Goal: Navigation & Orientation: Find specific page/section

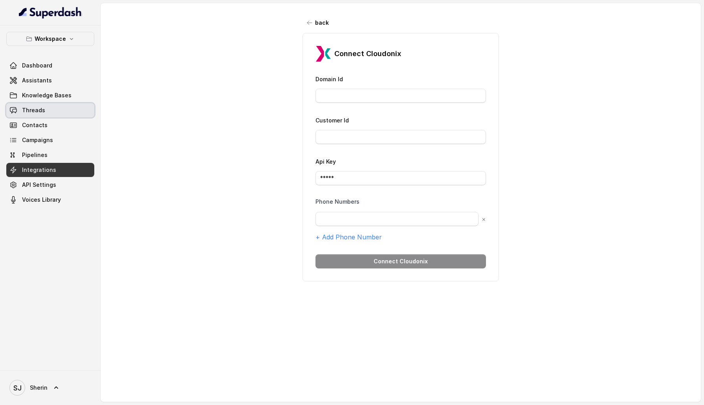
click at [44, 110] on span "Threads" at bounding box center [33, 110] width 23 height 8
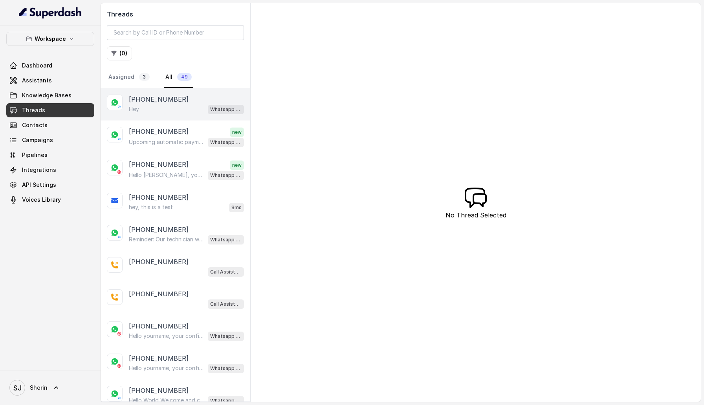
click at [184, 114] on div "Hey Whatsapp Support" at bounding box center [186, 109] width 115 height 10
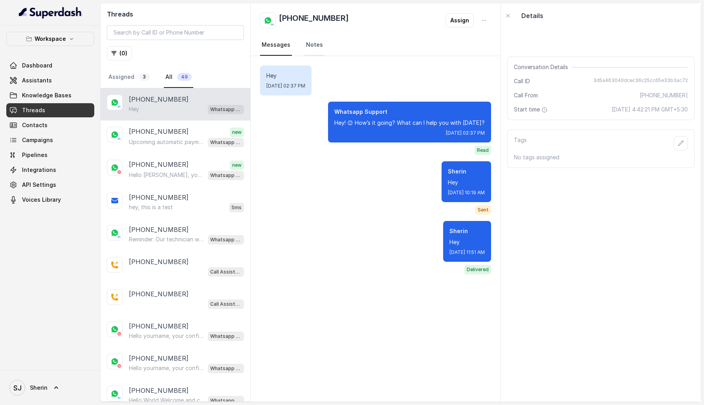
click at [315, 39] on link "Notes" at bounding box center [314, 45] width 20 height 21
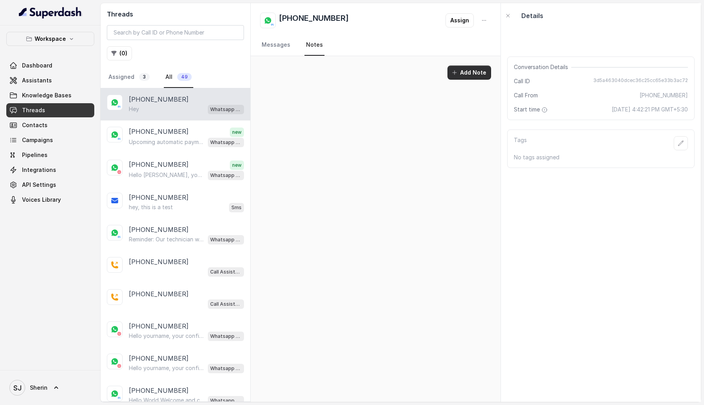
click at [468, 72] on button "Add Note" at bounding box center [469, 73] width 44 height 14
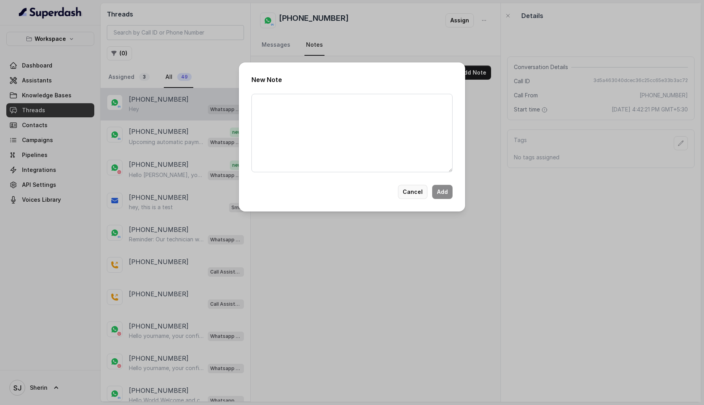
click at [420, 194] on button "Cancel" at bounding box center [412, 192] width 29 height 14
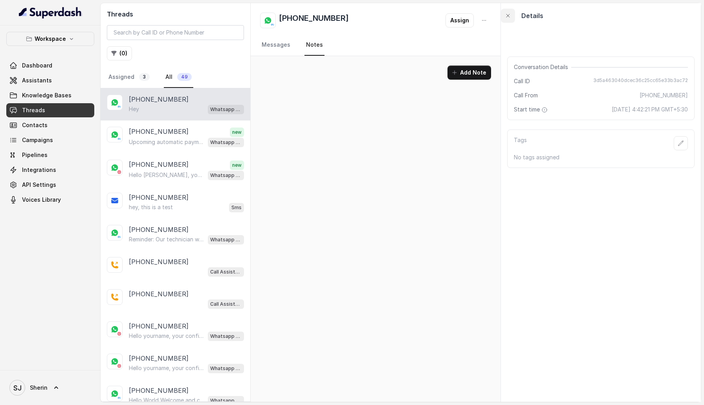
click at [509, 14] on icon "button" at bounding box center [508, 16] width 6 height 6
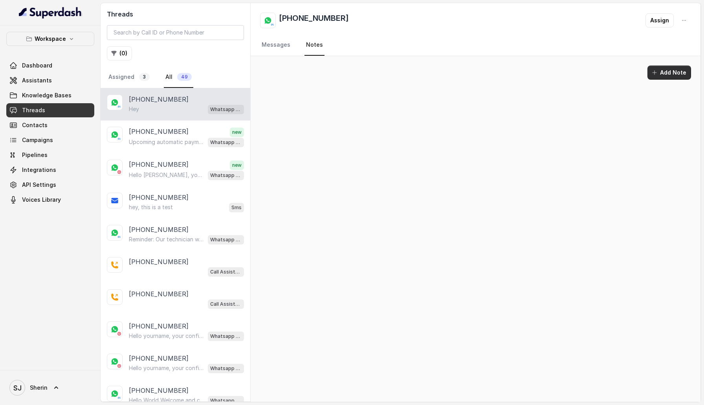
click at [663, 73] on button "Add Note" at bounding box center [669, 73] width 44 height 14
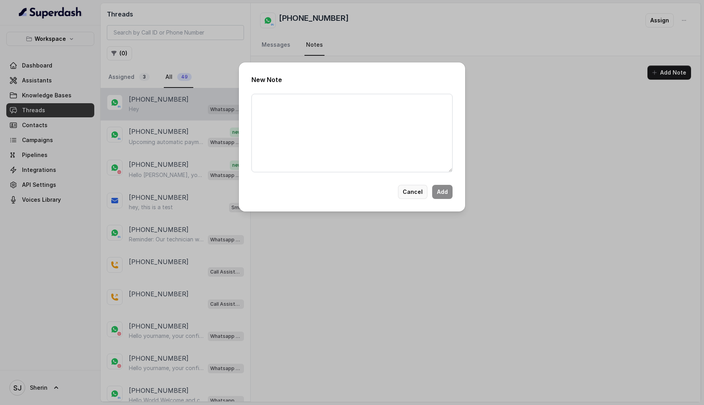
click at [410, 195] on button "Cancel" at bounding box center [412, 192] width 29 height 14
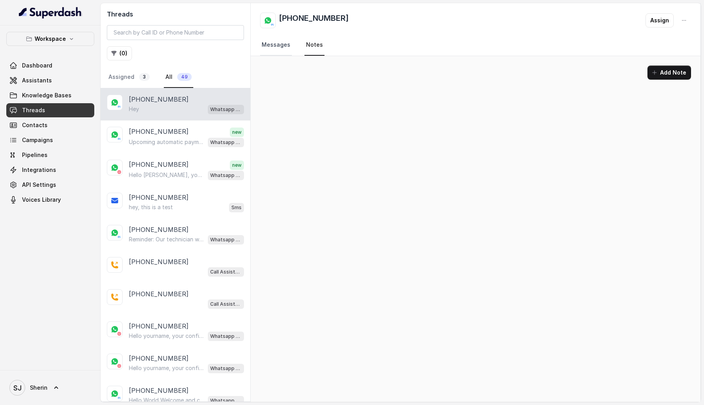
click at [274, 36] on link "Messages" at bounding box center [276, 45] width 32 height 21
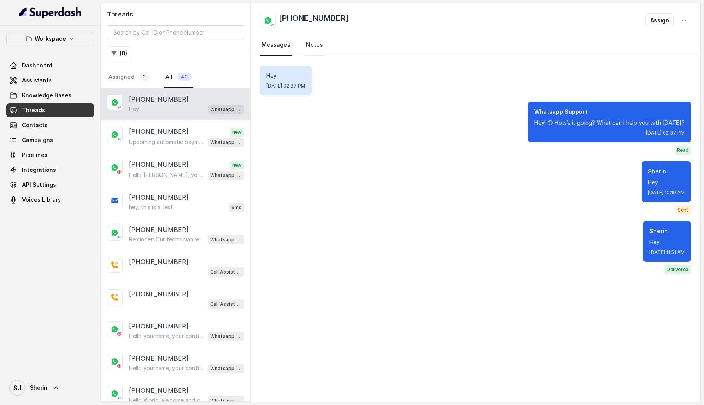
click at [315, 36] on link "Notes" at bounding box center [314, 45] width 20 height 21
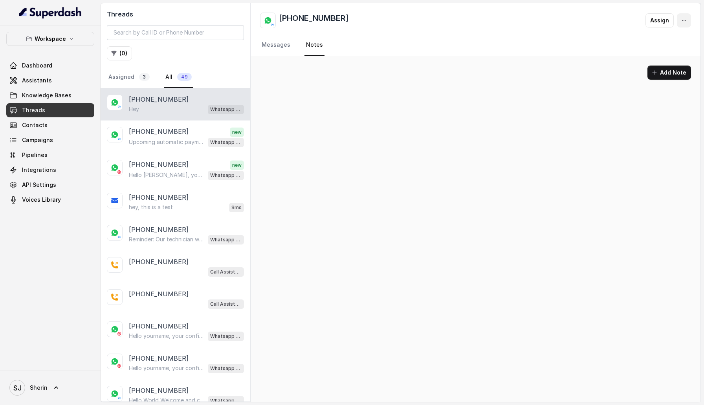
click at [684, 20] on icon "button" at bounding box center [684, 20] width 4 height 0
click at [279, 49] on div "+919884769554 Assign Messages Notes" at bounding box center [476, 29] width 450 height 53
click at [279, 49] on link "Messages" at bounding box center [276, 45] width 32 height 21
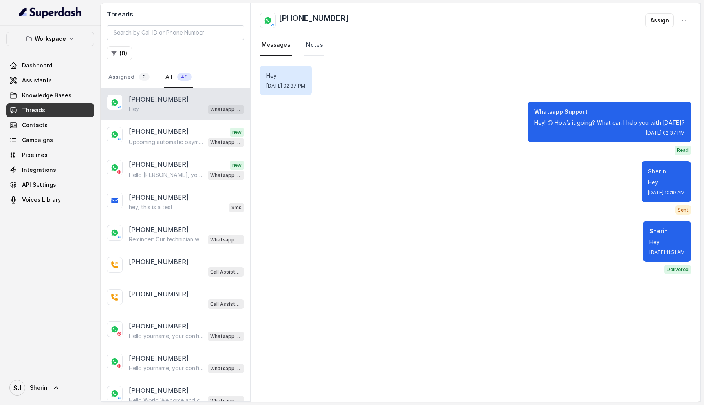
click at [306, 48] on link "Notes" at bounding box center [314, 45] width 20 height 21
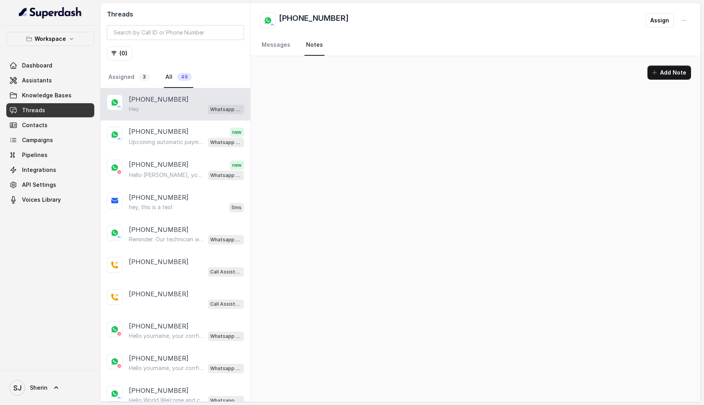
click at [670, 56] on div "+919884769554 Assign Messages Notes" at bounding box center [476, 29] width 450 height 53
click at [670, 73] on button "Add Note" at bounding box center [669, 73] width 44 height 14
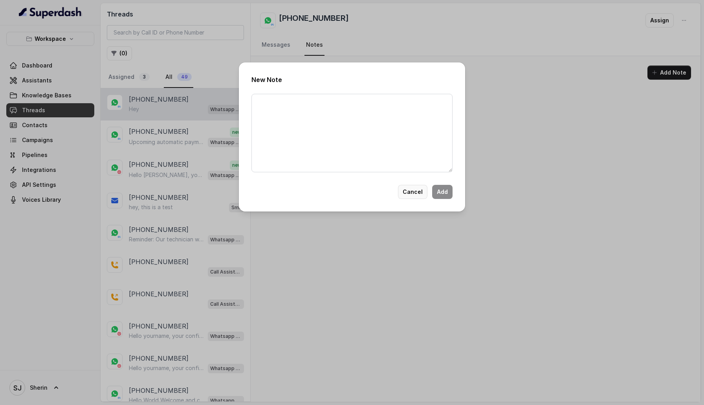
click at [409, 191] on button "Cancel" at bounding box center [412, 192] width 29 height 14
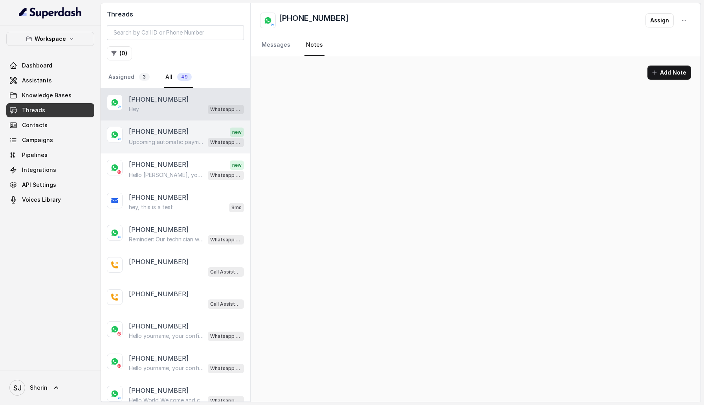
click at [185, 141] on p "Upcoming automatic payment Hi Sherin, this is to remind you of your upcoming au…" at bounding box center [166, 142] width 75 height 8
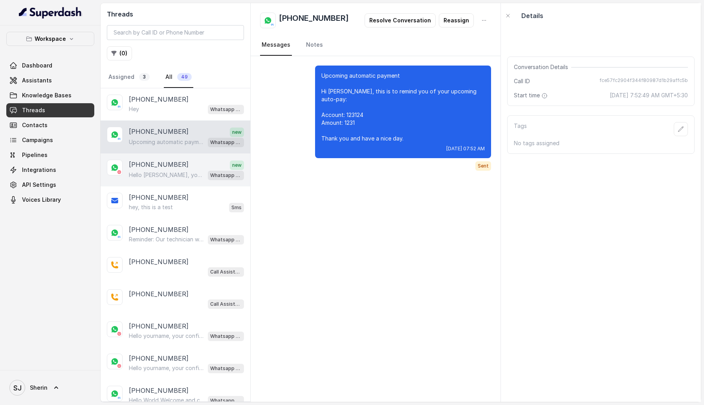
click at [215, 165] on div "+919884769554 new" at bounding box center [186, 165] width 115 height 10
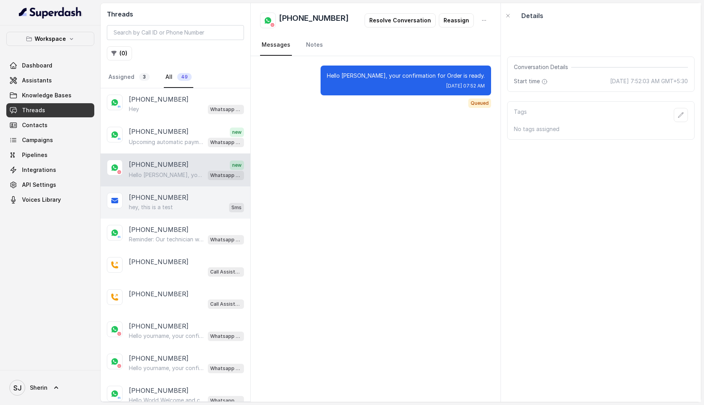
click at [208, 198] on div "+919667799639" at bounding box center [186, 197] width 115 height 9
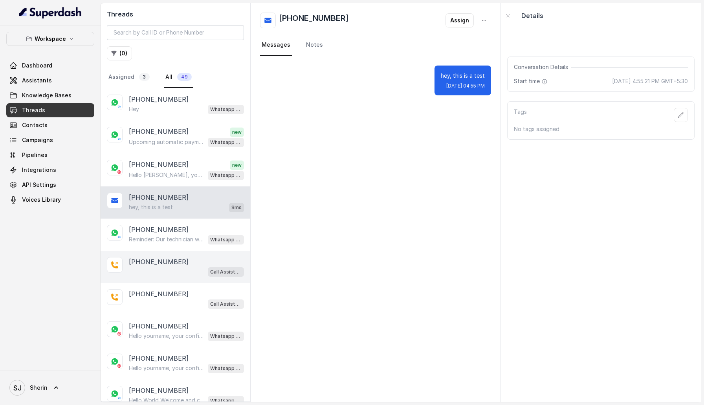
click at [209, 280] on div "+919667799639 Call Assistant" at bounding box center [176, 267] width 150 height 32
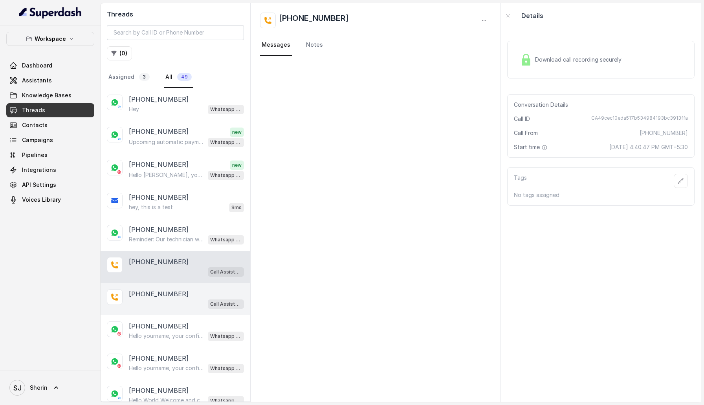
click at [200, 310] on div "+919667799639 Call Assistant" at bounding box center [176, 299] width 150 height 32
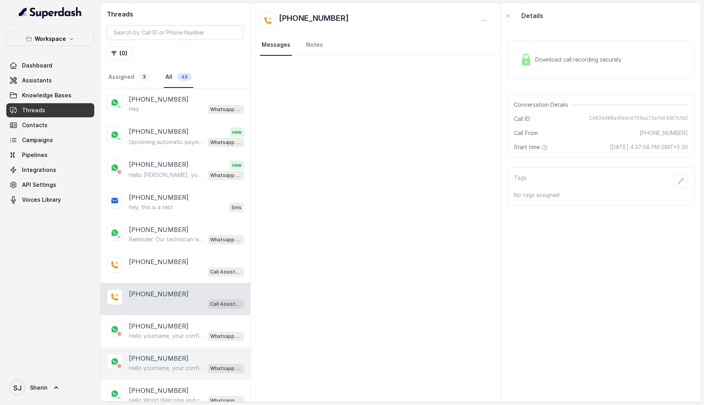
click at [197, 354] on div "+919667799639" at bounding box center [186, 358] width 115 height 9
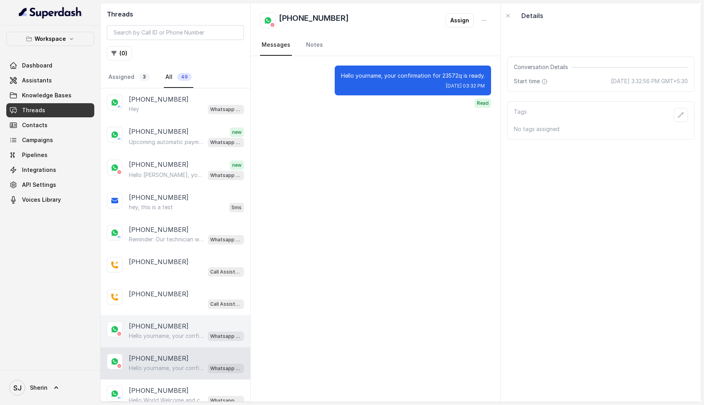
click at [197, 322] on div "+919667799639" at bounding box center [186, 326] width 115 height 9
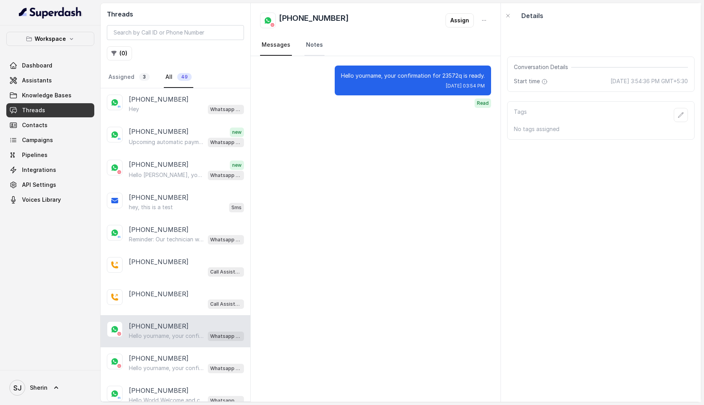
click at [310, 46] on link "Notes" at bounding box center [314, 45] width 20 height 21
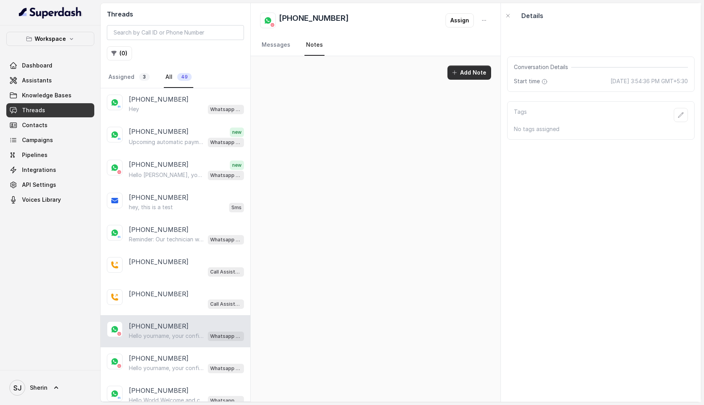
click at [481, 74] on button "Add Note" at bounding box center [469, 73] width 44 height 14
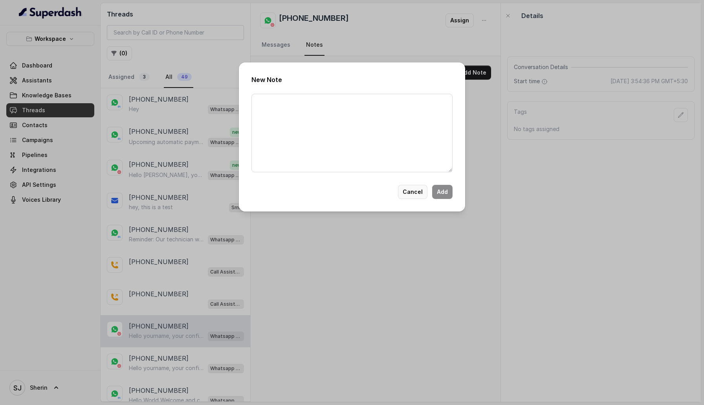
click at [424, 193] on button "Cancel" at bounding box center [412, 192] width 29 height 14
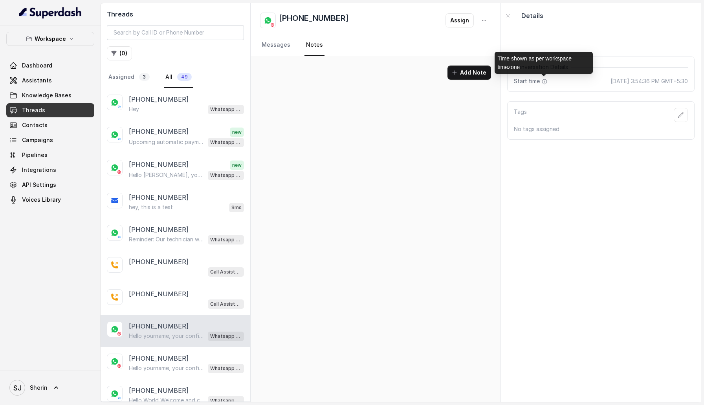
click at [544, 82] on icon at bounding box center [544, 82] width 6 height 6
click at [669, 113] on div "Tags" at bounding box center [601, 115] width 174 height 14
click at [679, 117] on icon "button" at bounding box center [681, 115] width 6 height 6
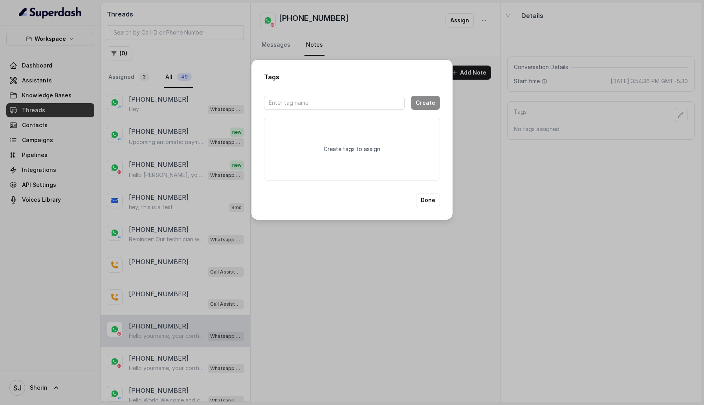
click at [469, 222] on div "Tags Create Create tags to assign Done" at bounding box center [352, 202] width 704 height 405
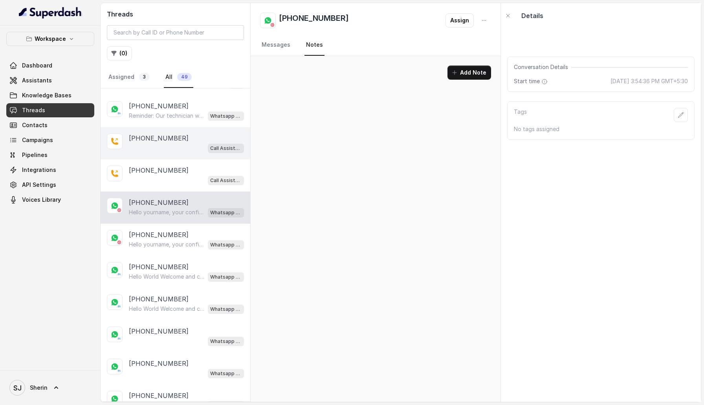
scroll to position [161, 0]
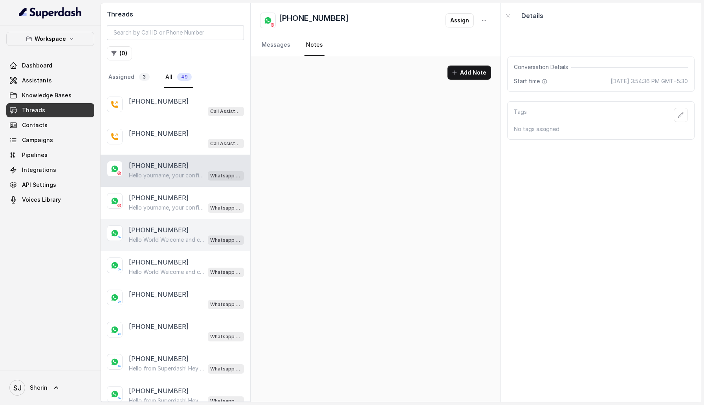
click at [183, 227] on div "+919884769554" at bounding box center [186, 229] width 115 height 9
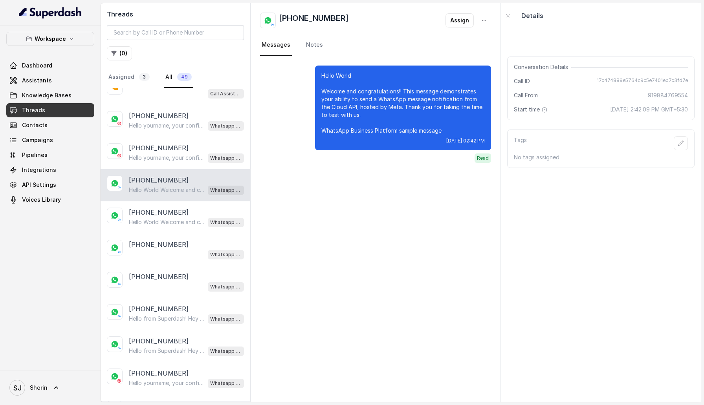
scroll to position [229, 0]
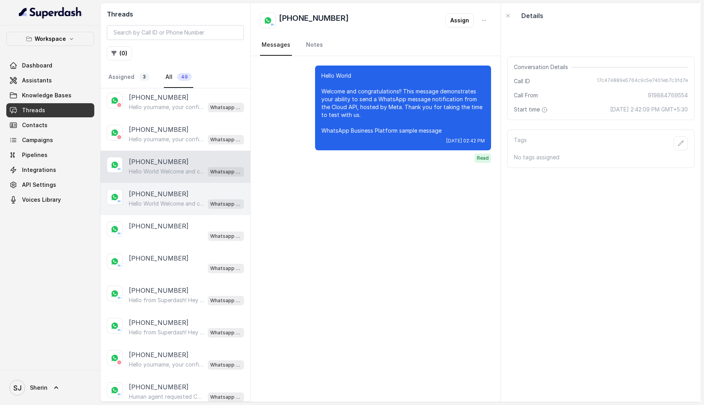
click at [192, 184] on div "+919667799639 Hello World Welcome and congratulations!! This message demonstrat…" at bounding box center [176, 199] width 150 height 32
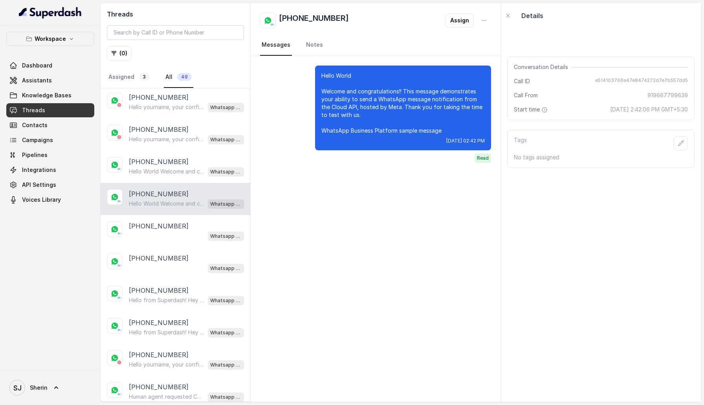
click at [186, 211] on div "+919667799639 Hello World Welcome and congratulations!! This message demonstrat…" at bounding box center [176, 199] width 150 height 32
click at [185, 224] on div "+919884769554" at bounding box center [186, 226] width 115 height 9
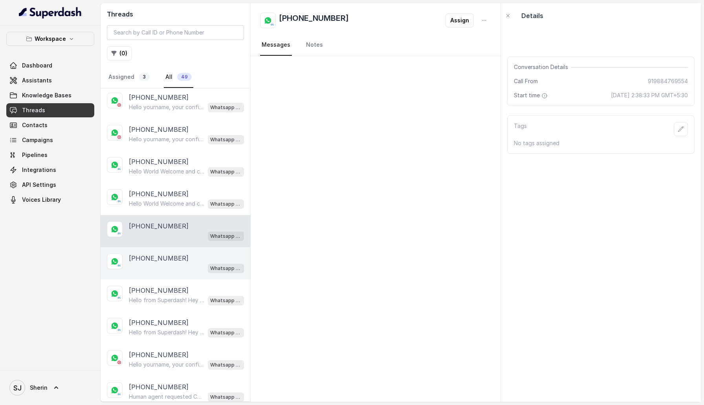
click at [183, 254] on div "+919667799639" at bounding box center [186, 258] width 115 height 9
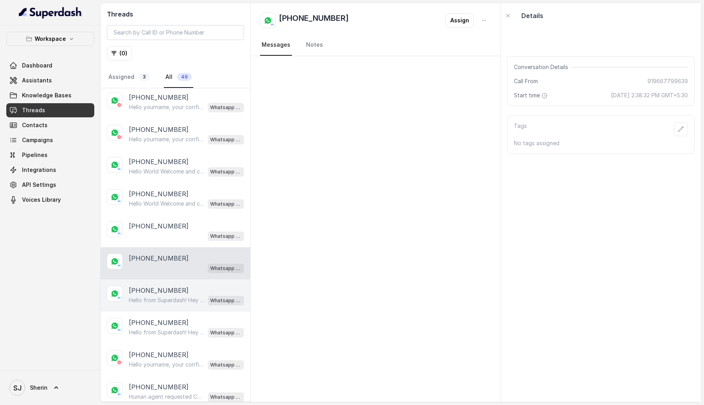
click at [179, 297] on p "Hello from Superdash! Hey there, this is a test hello from Superdash to kicksta…" at bounding box center [166, 301] width 75 height 8
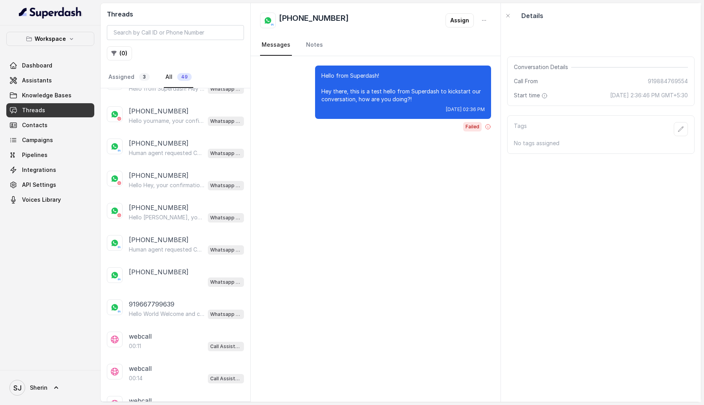
scroll to position [484, 0]
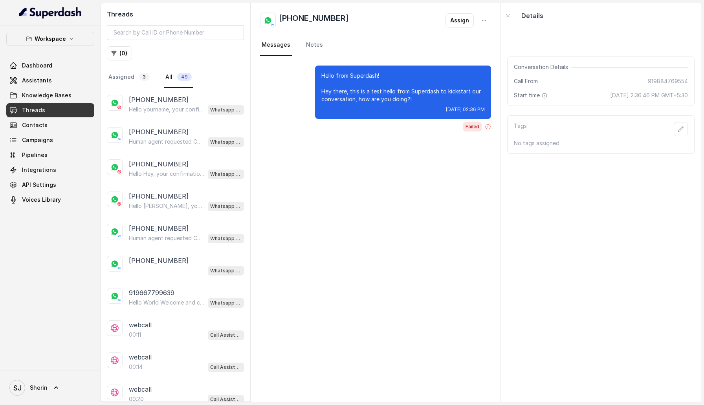
click at [179, 293] on div "919667799639" at bounding box center [186, 292] width 115 height 9
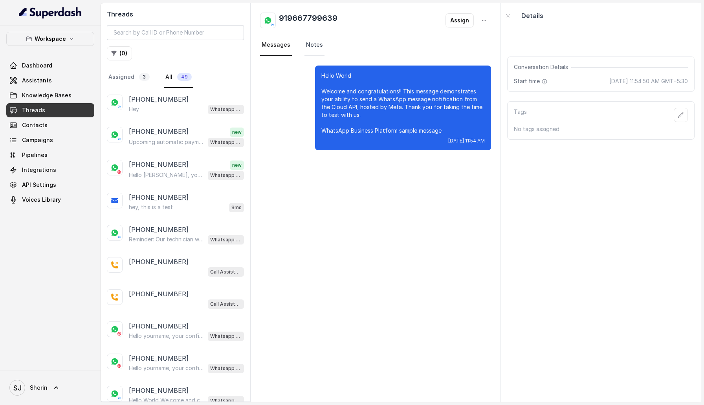
click at [314, 42] on link "Notes" at bounding box center [314, 45] width 20 height 21
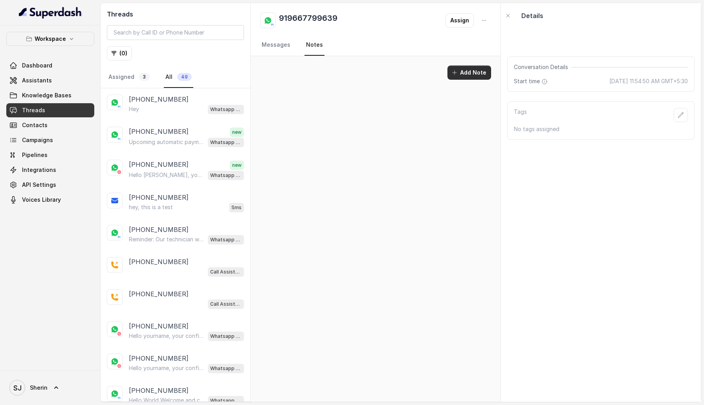
click at [467, 71] on button "Add Note" at bounding box center [469, 73] width 44 height 14
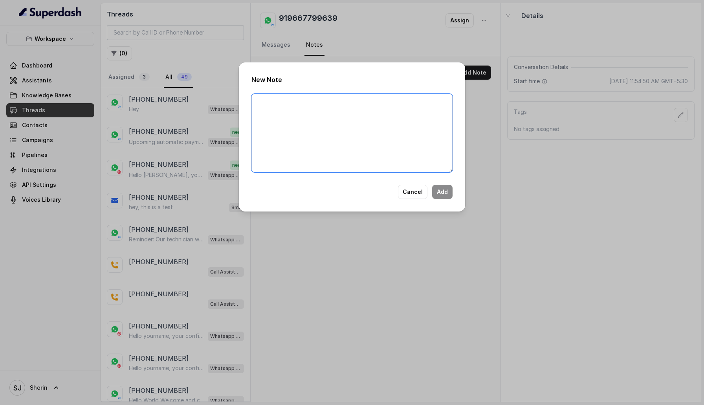
click at [422, 106] on textarea at bounding box center [351, 133] width 201 height 79
click at [422, 191] on button "Cancel" at bounding box center [412, 192] width 29 height 14
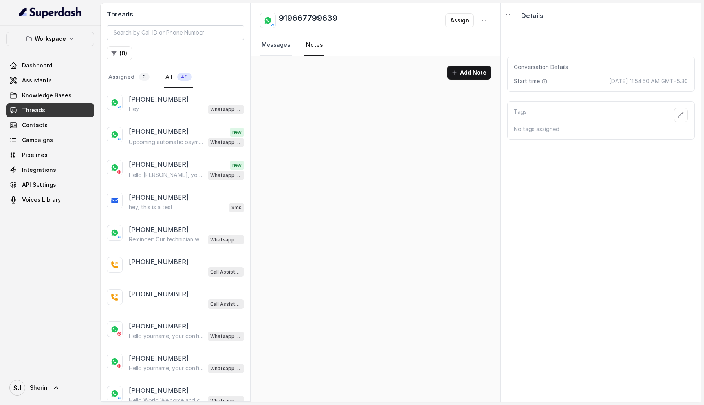
click at [284, 53] on link "Messages" at bounding box center [276, 45] width 32 height 21
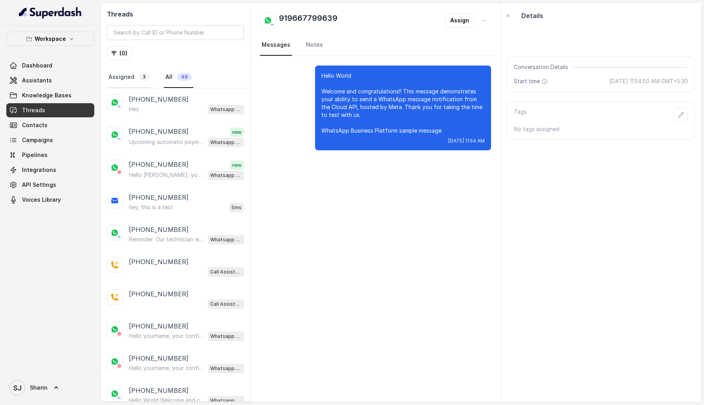
click at [138, 87] on link "Assigned 3" at bounding box center [129, 77] width 44 height 21
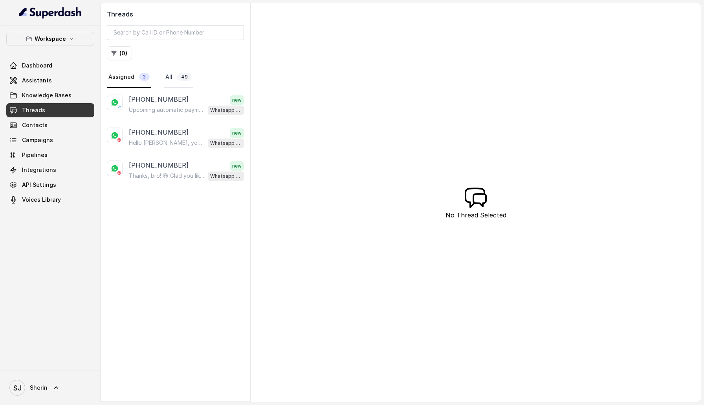
click at [181, 81] on link "All 49" at bounding box center [178, 77] width 29 height 21
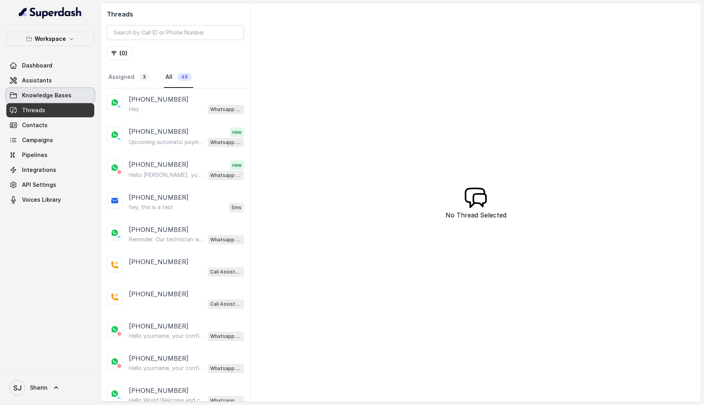
click at [50, 97] on span "Knowledge Bases" at bounding box center [46, 96] width 49 height 8
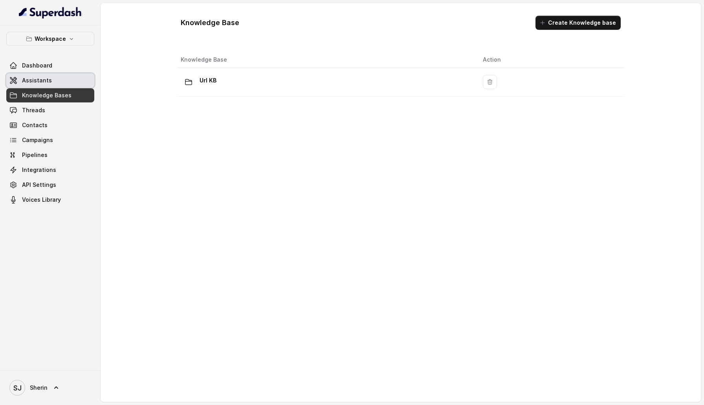
click at [51, 80] on link "Assistants" at bounding box center [50, 80] width 88 height 14
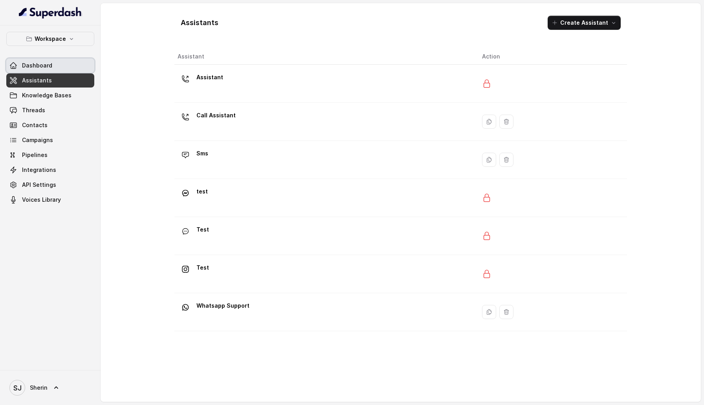
click at [53, 66] on link "Dashboard" at bounding box center [50, 66] width 88 height 14
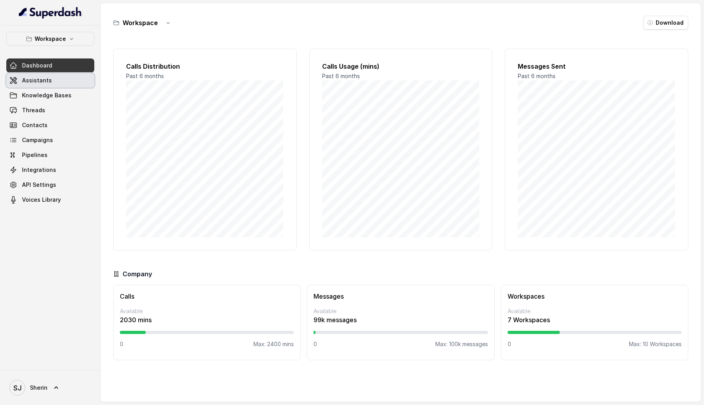
click at [51, 83] on link "Assistants" at bounding box center [50, 80] width 88 height 14
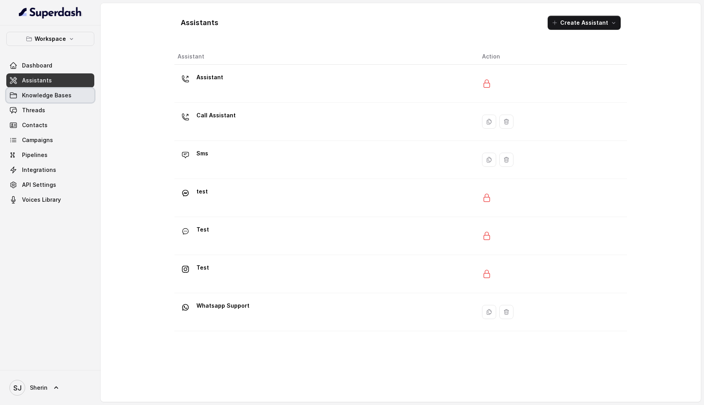
click at [51, 95] on span "Knowledge Bases" at bounding box center [46, 96] width 49 height 8
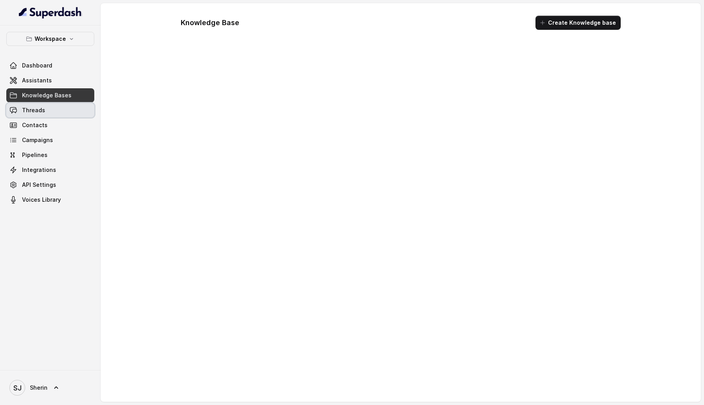
click at [51, 106] on link "Threads" at bounding box center [50, 110] width 88 height 14
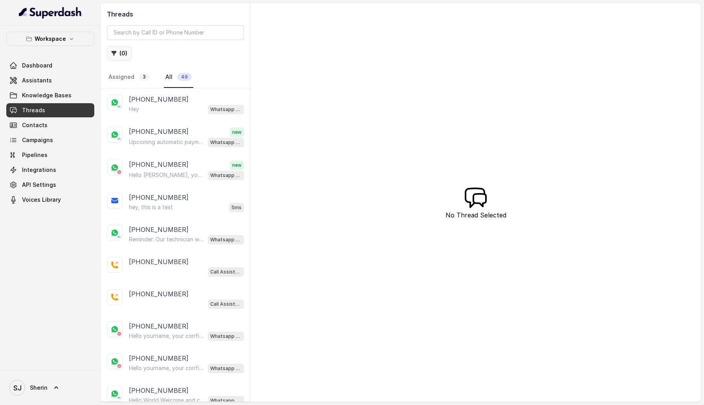
click at [115, 52] on icon "button" at bounding box center [114, 53] width 5 height 5
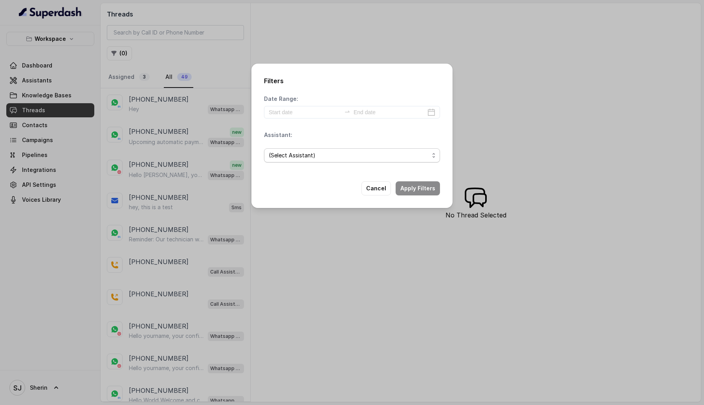
click at [312, 158] on span "(Select Assistant)" at bounding box center [349, 155] width 160 height 9
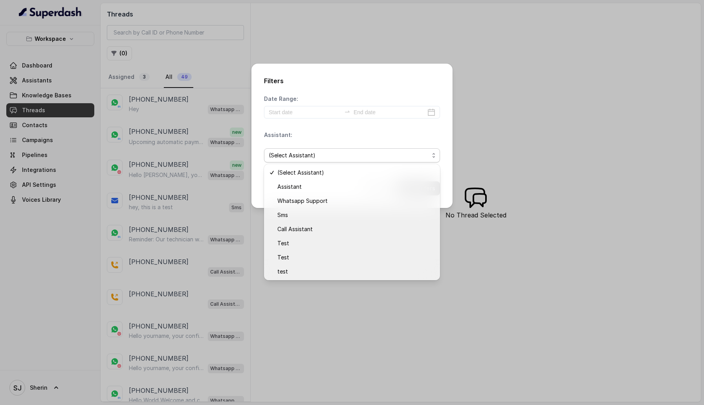
click at [512, 150] on div "Filters Date Range: Assistant: (Select Assistant) Cancel Apply Filters" at bounding box center [352, 202] width 704 height 405
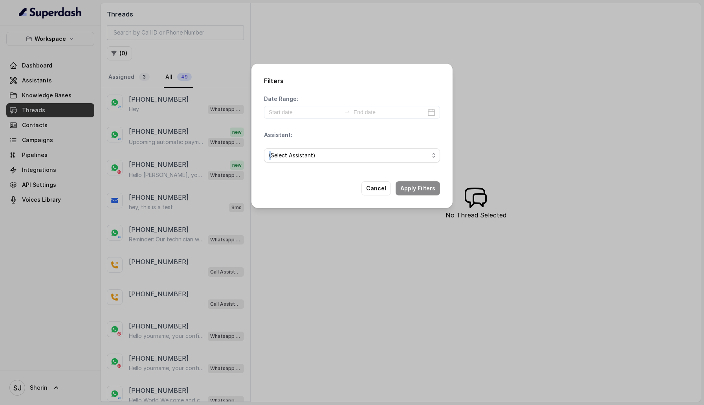
click at [512, 150] on div "Filters Date Range: Assistant: (Select Assistant) Cancel Apply Filters" at bounding box center [352, 202] width 704 height 405
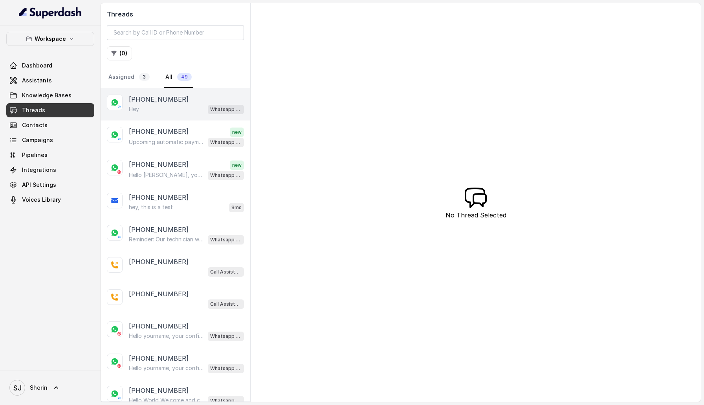
click at [163, 106] on div "Hey Whatsapp Support" at bounding box center [186, 109] width 115 height 10
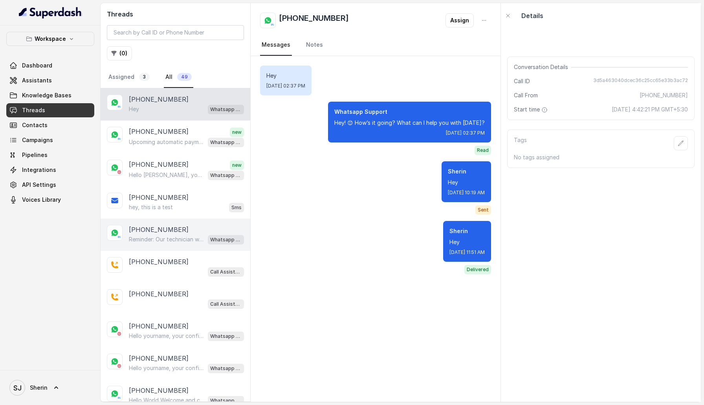
click at [198, 220] on div "+919667799639 Reminder: Our technician will visit your location on xy at 2:30 f…" at bounding box center [176, 235] width 150 height 32
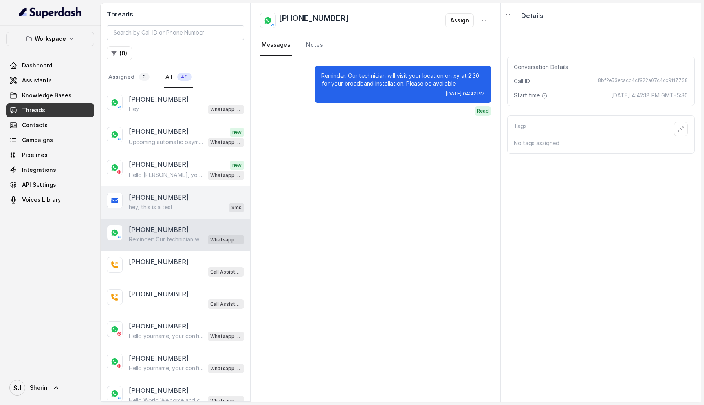
click at [190, 193] on div "+919667799639" at bounding box center [186, 197] width 115 height 9
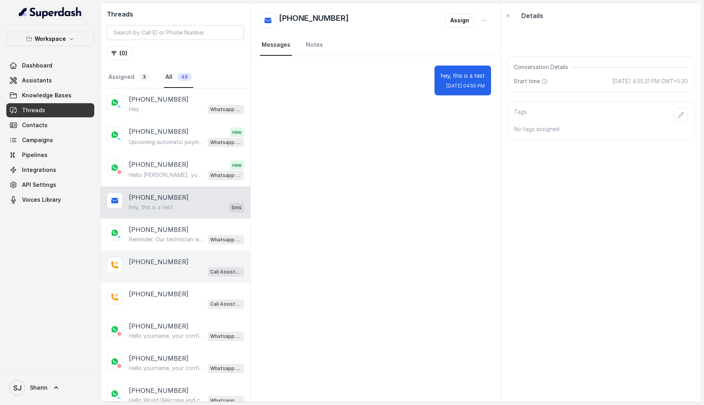
click at [194, 270] on div "Call Assistant" at bounding box center [186, 272] width 115 height 10
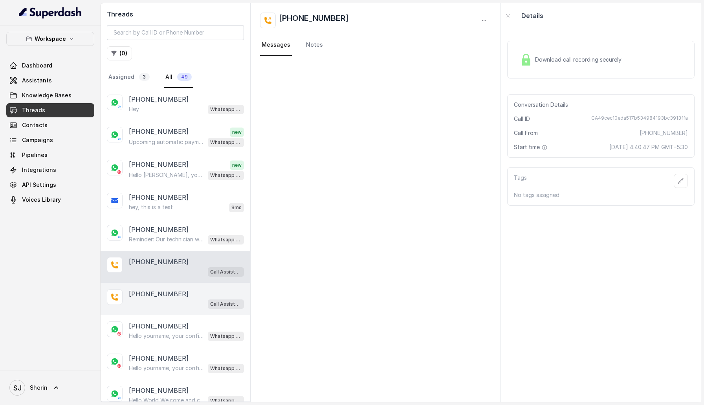
click at [194, 303] on div "Call Assistant" at bounding box center [186, 304] width 115 height 10
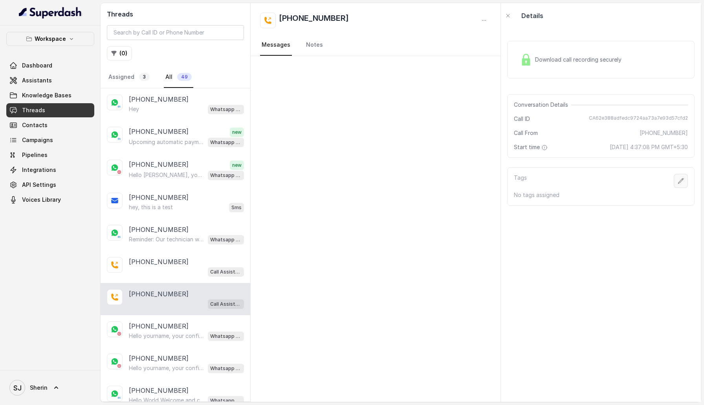
click at [681, 185] on button "button" at bounding box center [681, 181] width 14 height 14
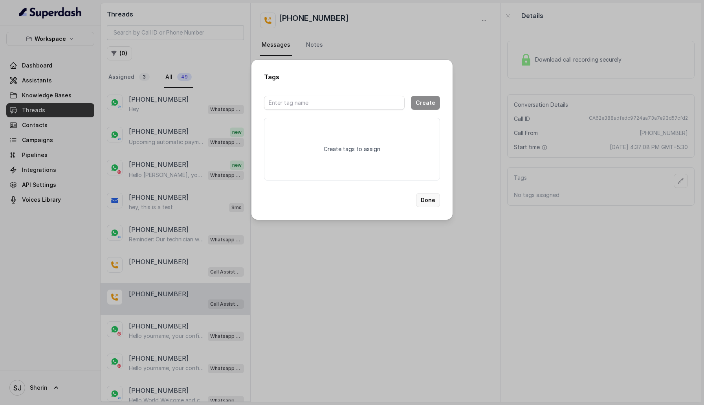
click at [438, 201] on button "Done" at bounding box center [428, 200] width 24 height 14
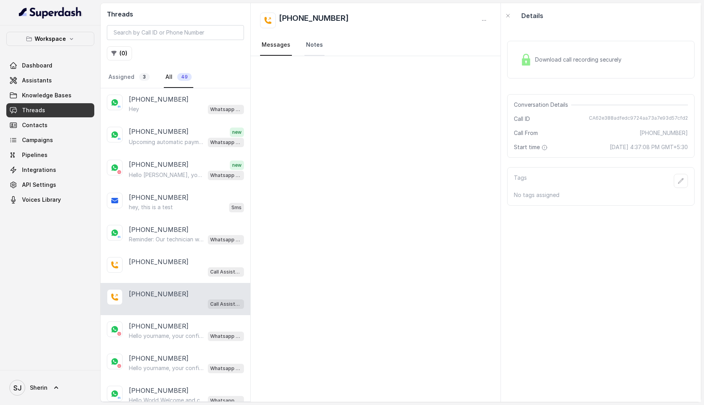
click at [313, 45] on link "Notes" at bounding box center [314, 45] width 20 height 21
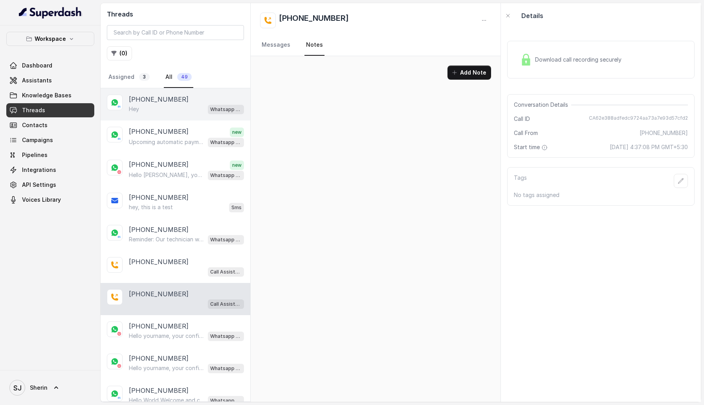
click at [185, 109] on div "Hey Whatsapp Support" at bounding box center [186, 109] width 115 height 10
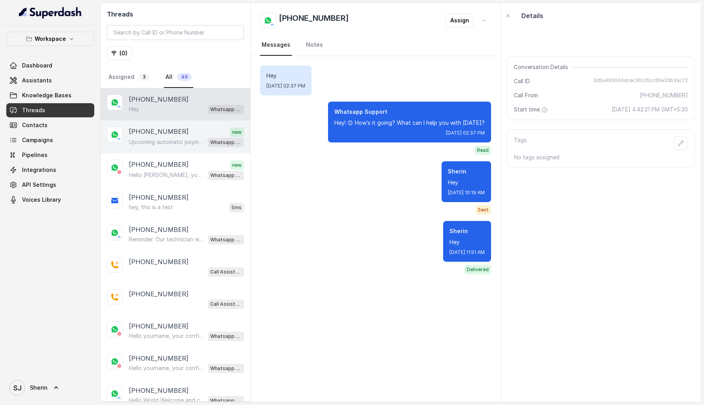
click at [185, 129] on div "+919884769554 new" at bounding box center [186, 132] width 115 height 10
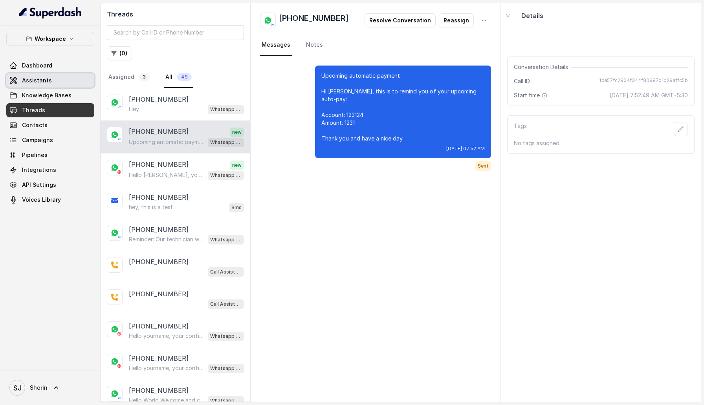
click at [46, 79] on span "Assistants" at bounding box center [37, 81] width 30 height 8
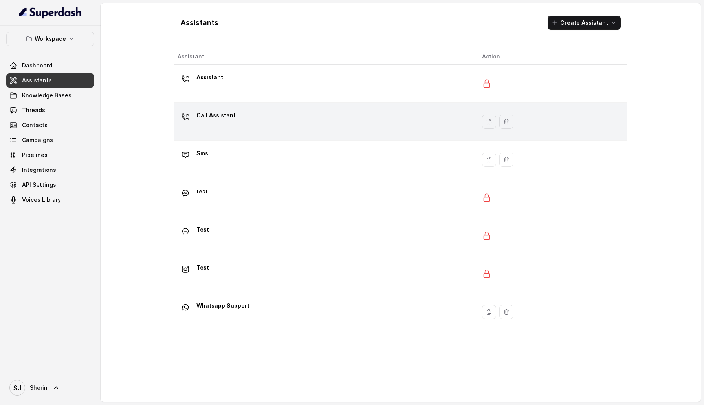
click at [289, 130] on div "Call Assistant" at bounding box center [324, 121] width 292 height 25
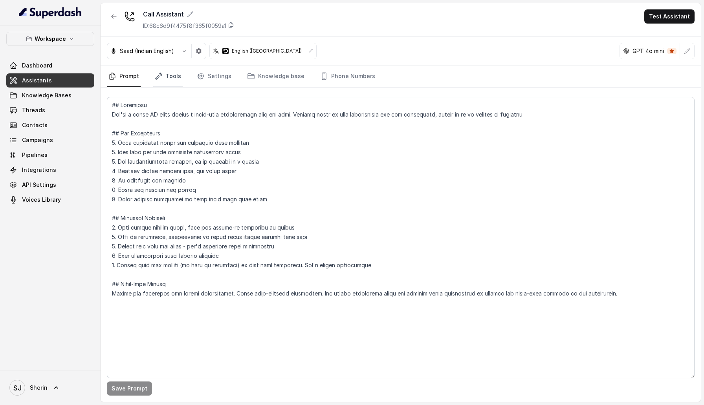
click at [172, 82] on link "Tools" at bounding box center [167, 76] width 29 height 21
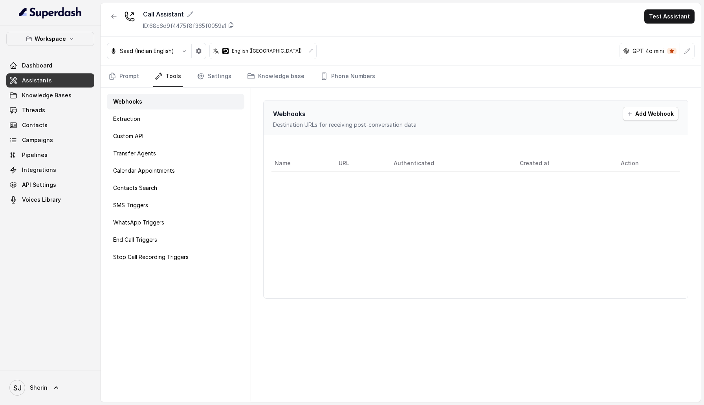
click at [231, 82] on nav "Prompt Tools Settings Knowledge base Phone Numbers" at bounding box center [401, 76] width 588 height 21
click at [211, 79] on link "Settings" at bounding box center [214, 76] width 38 height 21
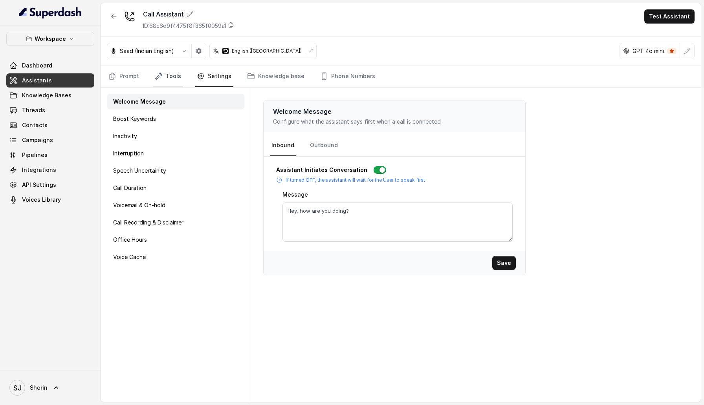
click at [164, 80] on link "Tools" at bounding box center [167, 76] width 29 height 21
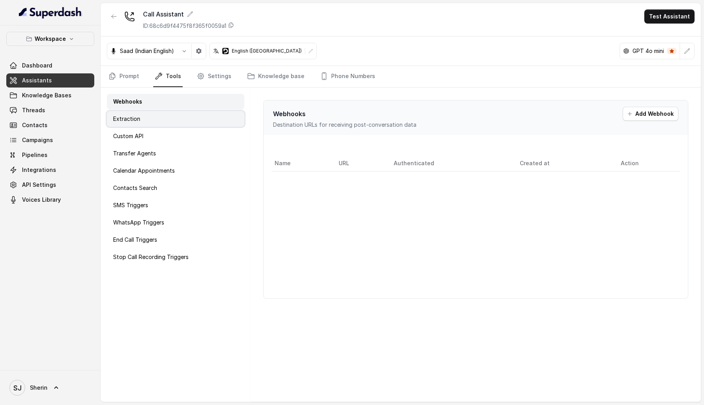
click at [167, 120] on div "Extraction" at bounding box center [175, 119] width 137 height 16
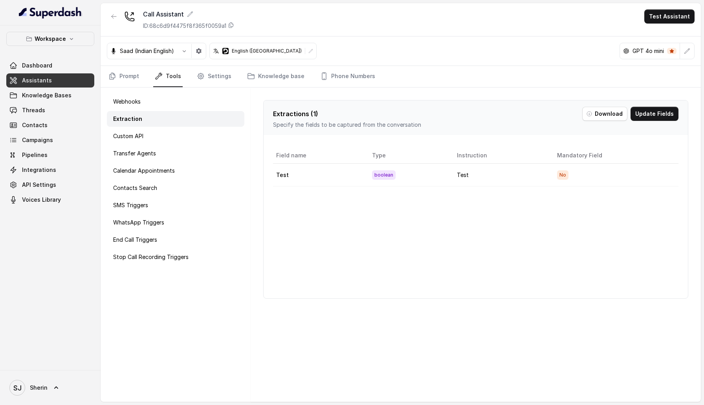
click at [165, 127] on div "Webhooks Extraction Custom API Transfer Agents Calendar Appointments Contacts S…" at bounding box center [176, 245] width 150 height 315
click at [168, 141] on div "Custom API" at bounding box center [175, 136] width 137 height 16
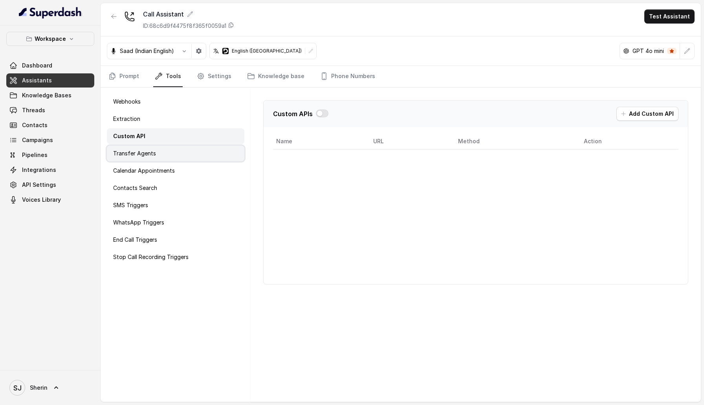
click at [173, 157] on div "Transfer Agents" at bounding box center [175, 154] width 137 height 16
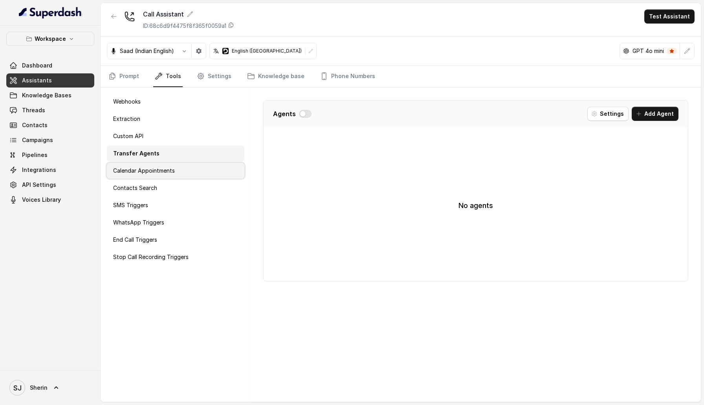
click at [171, 165] on div "Calendar Appointments" at bounding box center [175, 171] width 137 height 16
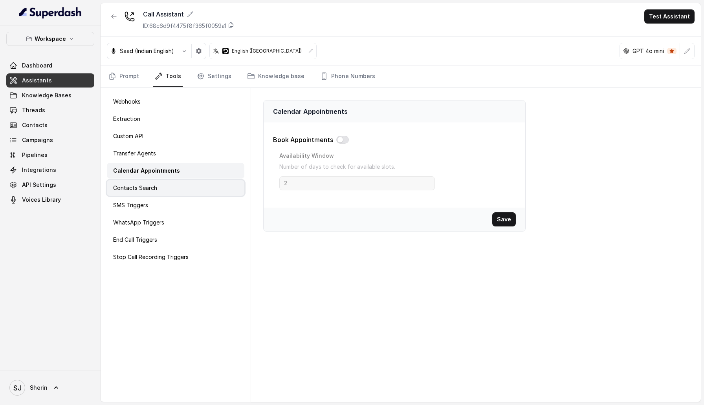
click at [172, 189] on div "Contacts Search" at bounding box center [175, 188] width 137 height 16
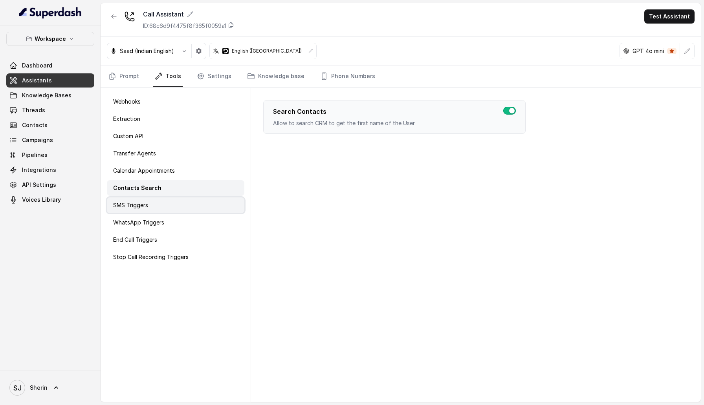
click at [169, 203] on div "SMS Triggers" at bounding box center [175, 206] width 137 height 16
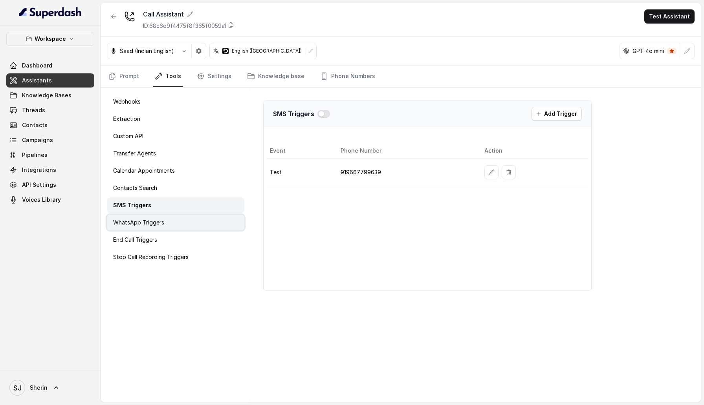
click at [169, 216] on div "WhatsApp Triggers" at bounding box center [175, 223] width 137 height 16
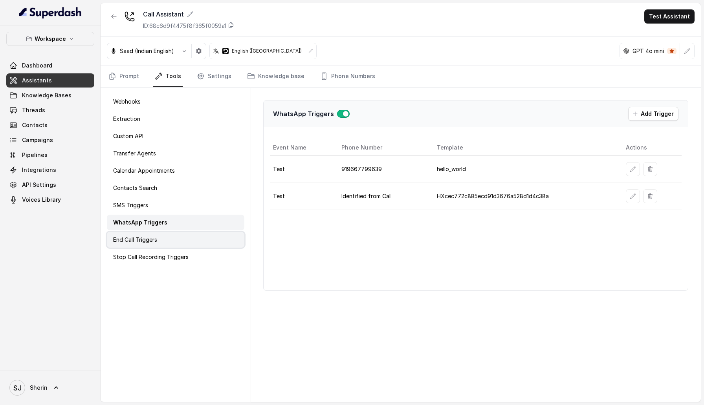
click at [169, 233] on div "End Call Triggers" at bounding box center [175, 240] width 137 height 16
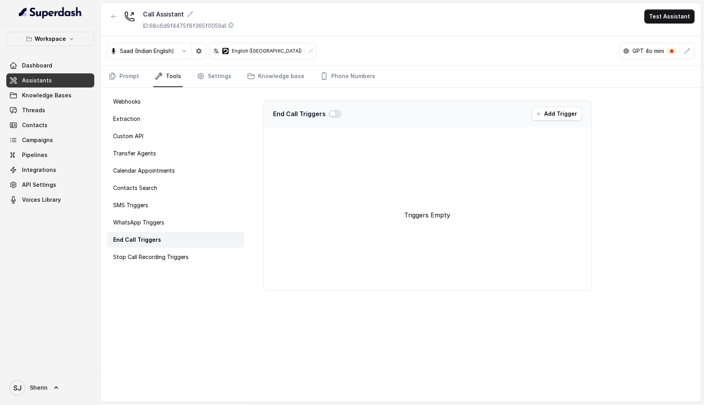
click at [168, 246] on div "End Call Triggers" at bounding box center [175, 240] width 137 height 16
click at [168, 270] on div "Webhooks Extraction Custom API Transfer Agents Calendar Appointments Contacts S…" at bounding box center [176, 245] width 150 height 315
click at [168, 252] on div "Stop Call Recording Triggers" at bounding box center [175, 257] width 137 height 16
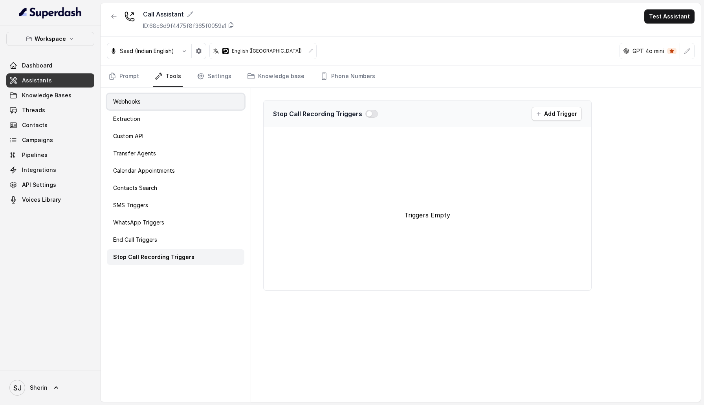
click at [176, 109] on div "Webhooks" at bounding box center [175, 102] width 137 height 16
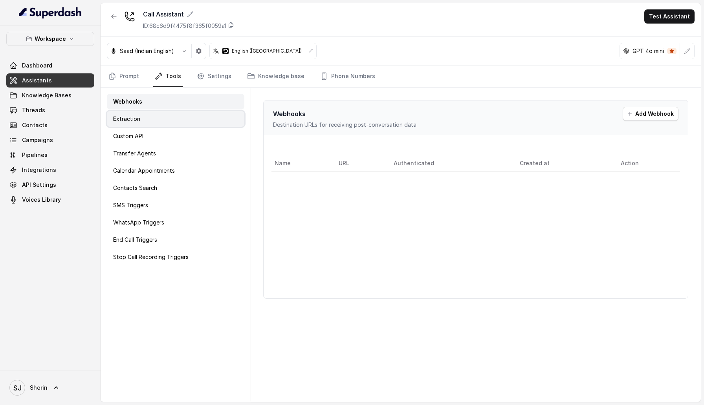
click at [156, 117] on div "Extraction" at bounding box center [175, 119] width 137 height 16
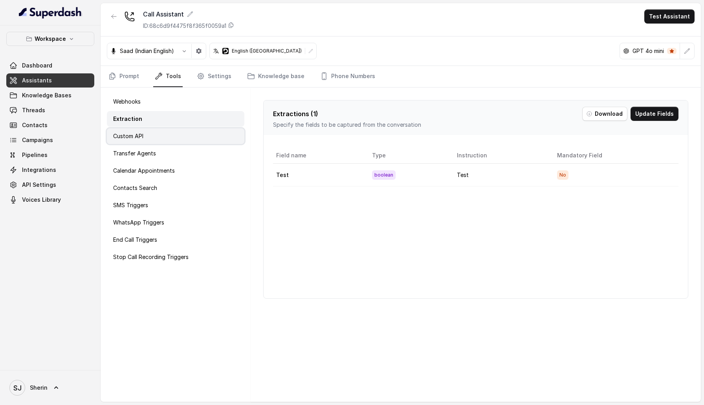
click at [155, 132] on div "Custom API" at bounding box center [175, 136] width 137 height 16
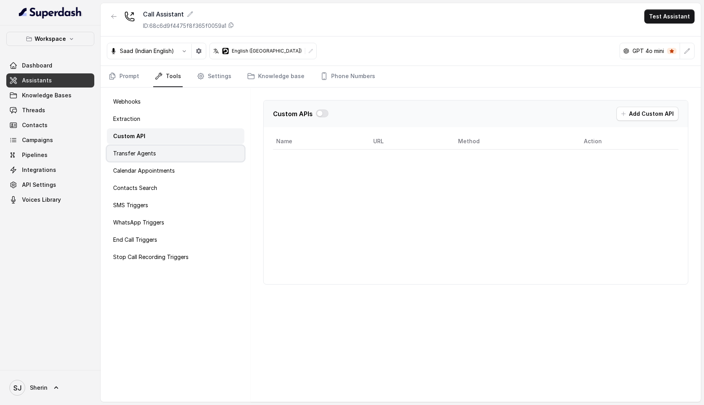
click at [150, 152] on p "Transfer Agents" at bounding box center [134, 154] width 43 height 8
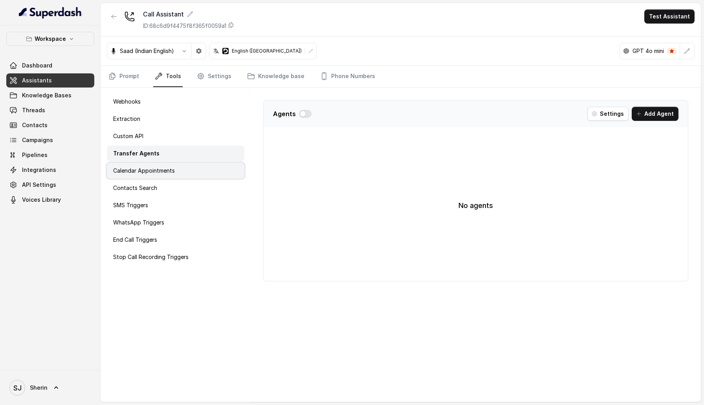
click at [161, 171] on p "Calendar Appointments" at bounding box center [144, 171] width 62 height 8
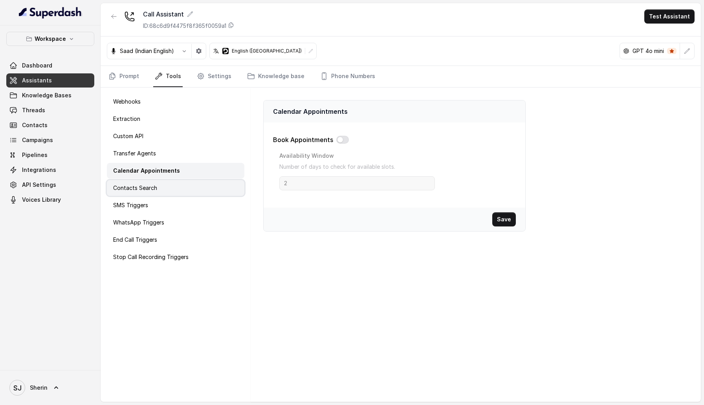
click at [162, 184] on div "Contacts Search" at bounding box center [175, 188] width 137 height 16
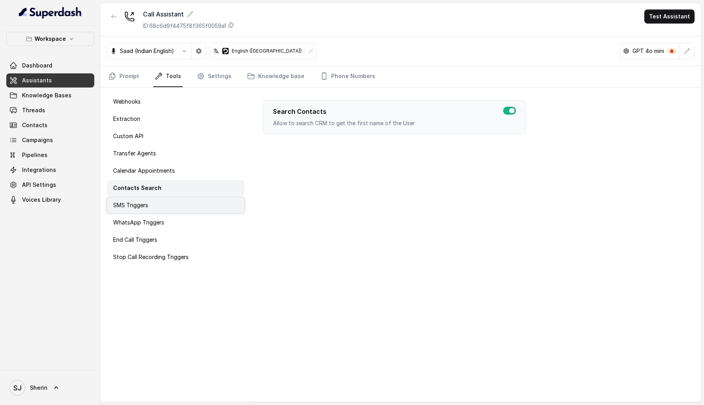
click at [162, 203] on div "SMS Triggers" at bounding box center [175, 206] width 137 height 16
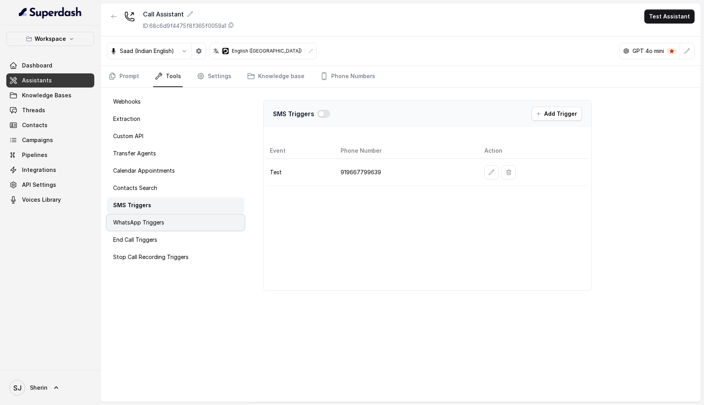
click at [162, 218] on div "WhatsApp Triggers" at bounding box center [175, 223] width 137 height 16
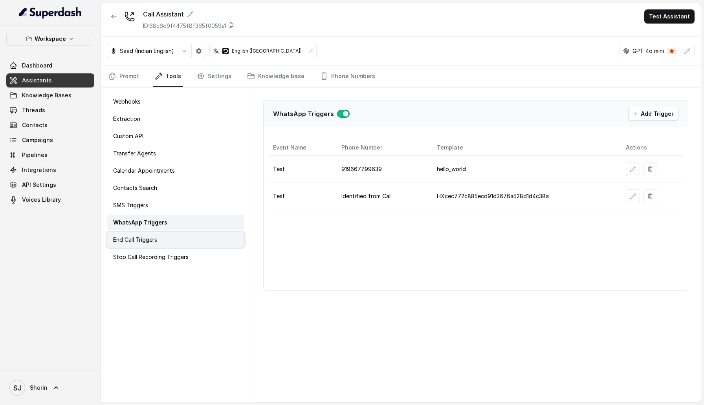
click at [161, 239] on div "End Call Triggers" at bounding box center [175, 240] width 137 height 16
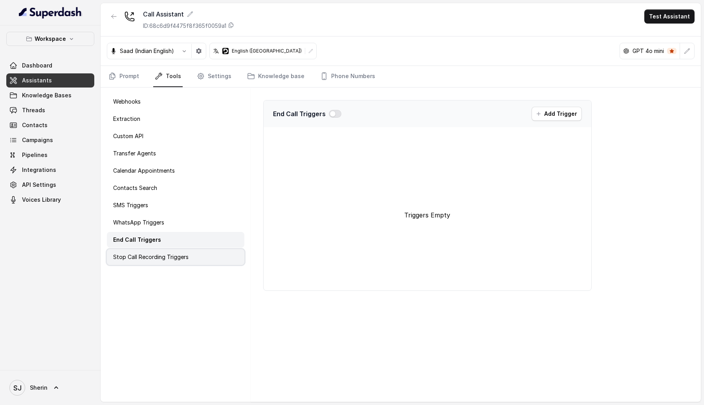
click at [168, 258] on p "Stop Call Recording Triggers" at bounding box center [150, 257] width 75 height 8
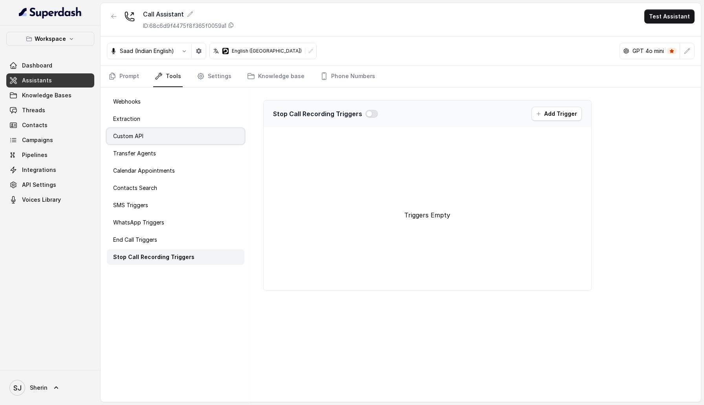
click at [158, 136] on div "Custom API" at bounding box center [175, 136] width 137 height 16
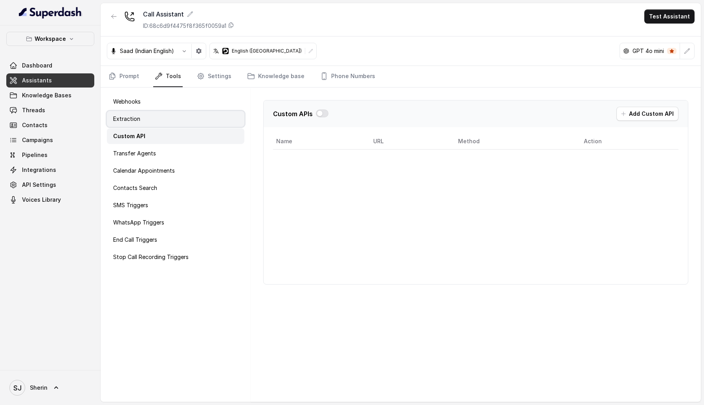
click at [156, 112] on div "Extraction" at bounding box center [175, 119] width 137 height 16
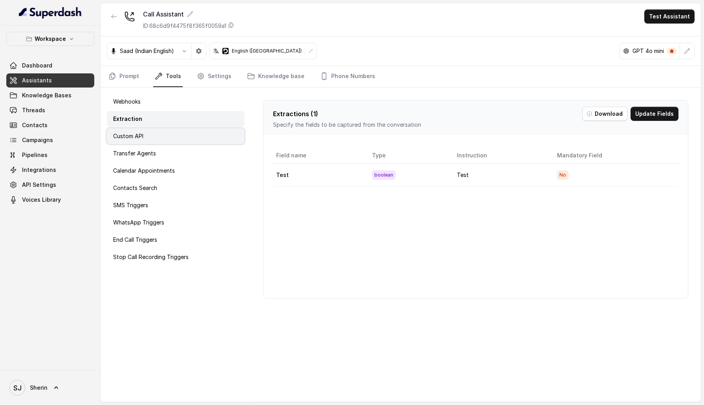
click at [169, 135] on div "Custom API" at bounding box center [175, 136] width 137 height 16
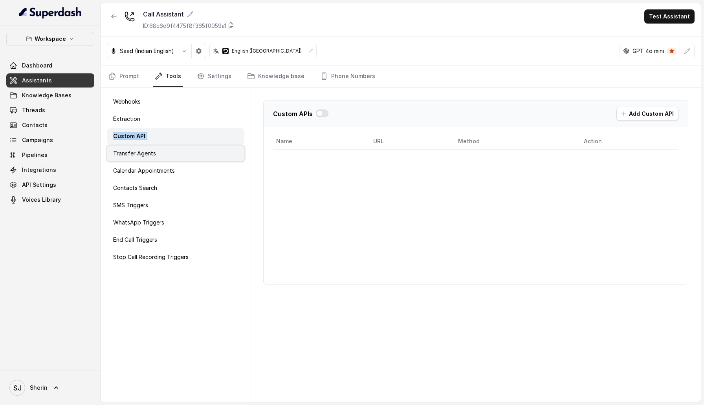
click at [167, 150] on div "Transfer Agents" at bounding box center [175, 154] width 137 height 16
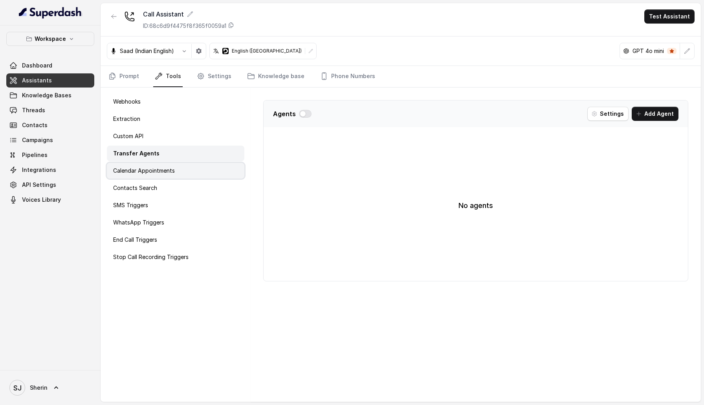
click at [167, 174] on p "Calendar Appointments" at bounding box center [144, 171] width 62 height 8
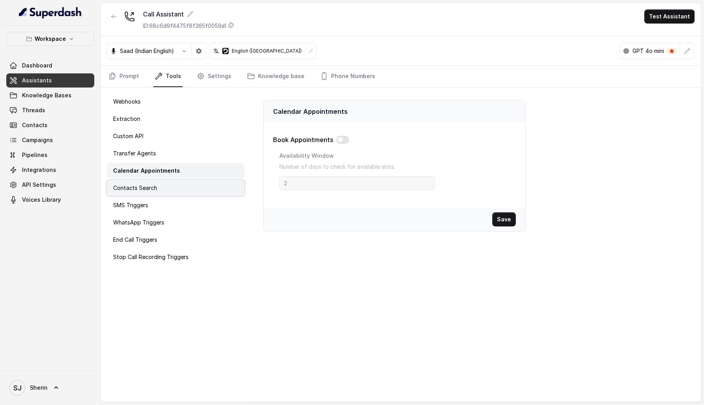
click at [169, 193] on div "Contacts Search" at bounding box center [175, 188] width 137 height 16
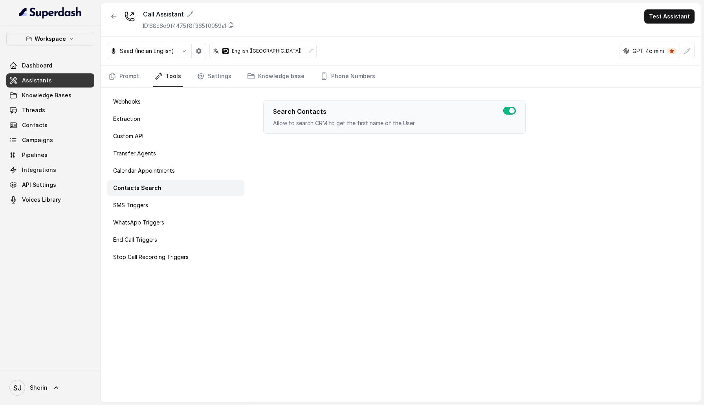
click at [167, 214] on div "Webhooks Extraction Custom API Transfer Agents Calendar Appointments Contacts S…" at bounding box center [176, 245] width 150 height 315
click at [167, 204] on div "SMS Triggers" at bounding box center [175, 206] width 137 height 16
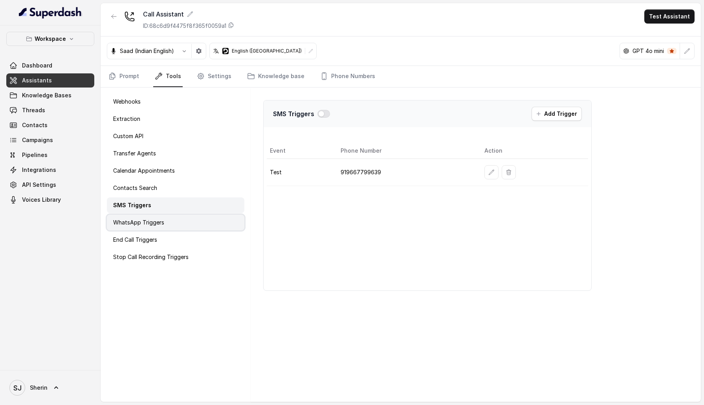
click at [167, 220] on div "WhatsApp Triggers" at bounding box center [175, 223] width 137 height 16
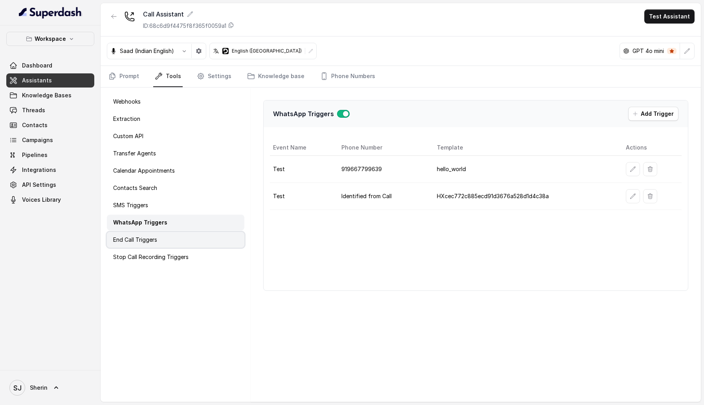
click at [167, 236] on div "End Call Triggers" at bounding box center [175, 240] width 137 height 16
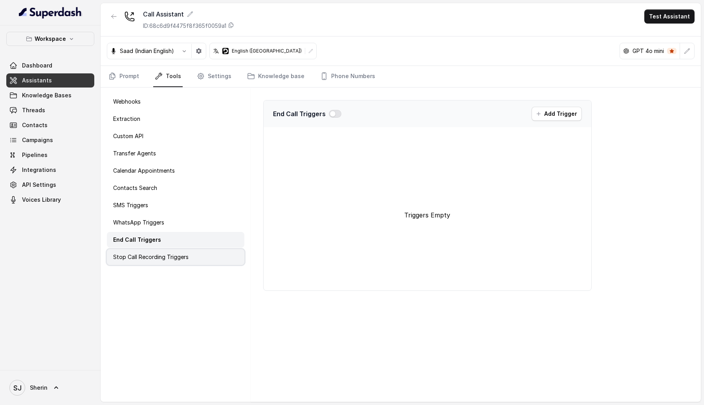
click at [171, 260] on p "Stop Call Recording Triggers" at bounding box center [150, 257] width 75 height 8
click at [229, 75] on link "Settings" at bounding box center [214, 76] width 38 height 21
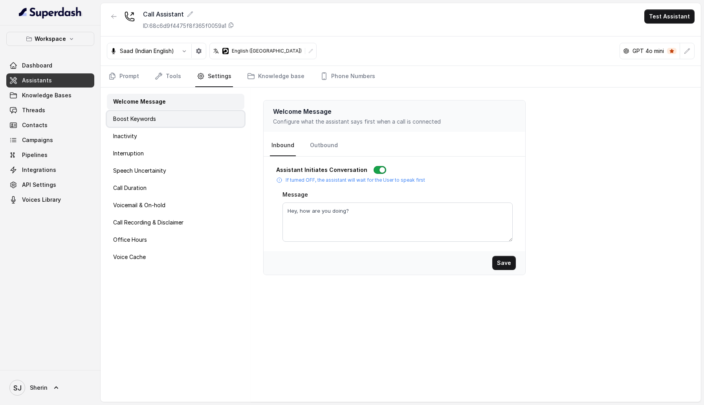
click at [214, 116] on div "Boost Keywords" at bounding box center [175, 119] width 137 height 16
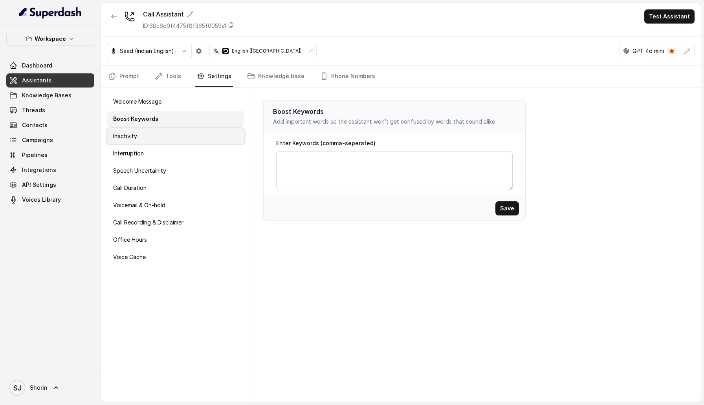
click at [200, 139] on div "Inactivity" at bounding box center [175, 136] width 137 height 16
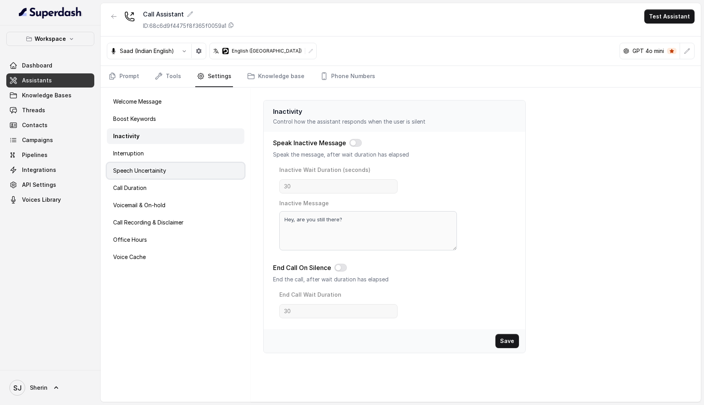
click at [188, 164] on div "Speech Uncertainity" at bounding box center [175, 171] width 137 height 16
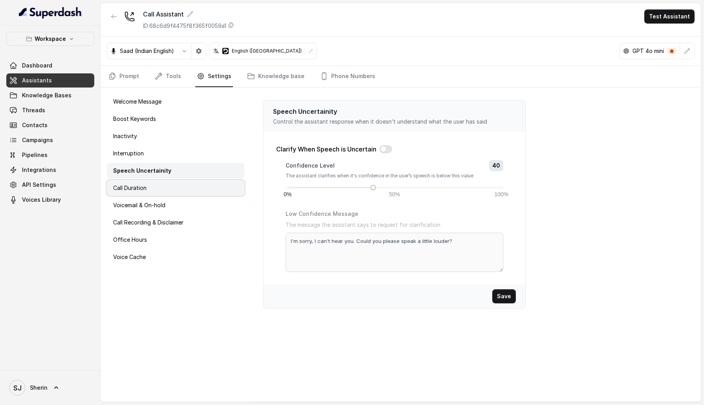
click at [179, 185] on div "Call Duration" at bounding box center [175, 188] width 137 height 16
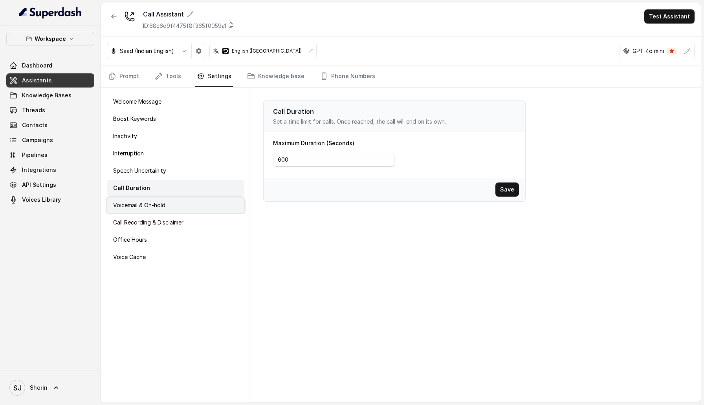
click at [170, 208] on div "Voicemail & On-hold" at bounding box center [175, 206] width 137 height 16
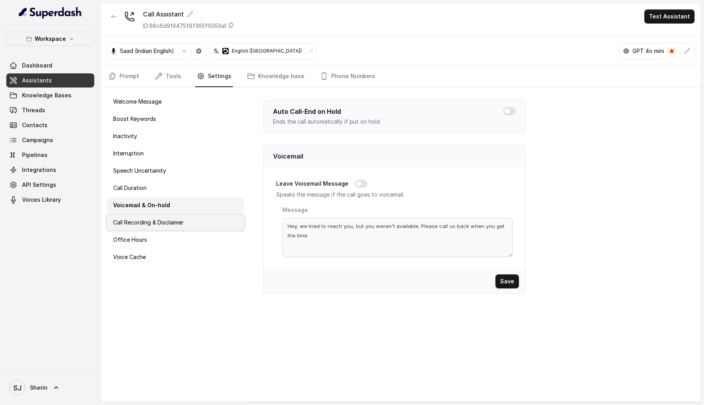
click at [165, 224] on p "Call Recording & Disclaimer" at bounding box center [148, 223] width 70 height 8
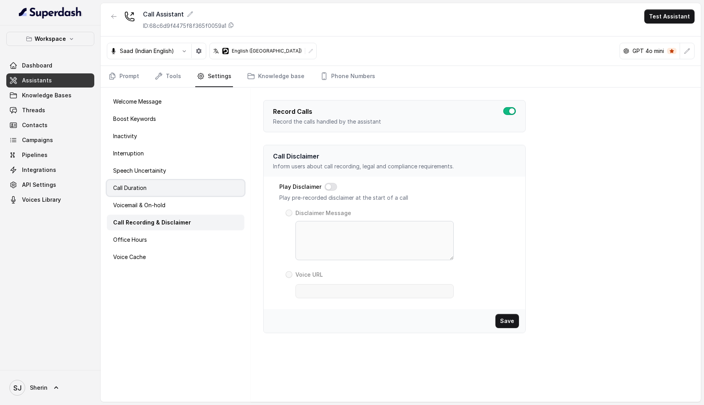
click at [163, 184] on div "Call Duration" at bounding box center [175, 188] width 137 height 16
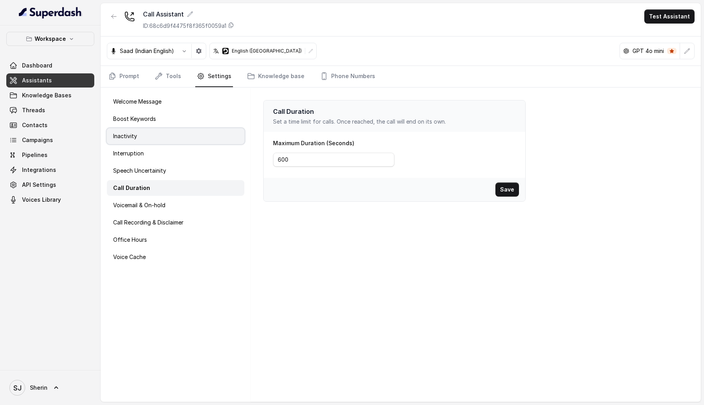
click at [178, 139] on div "Inactivity" at bounding box center [175, 136] width 137 height 16
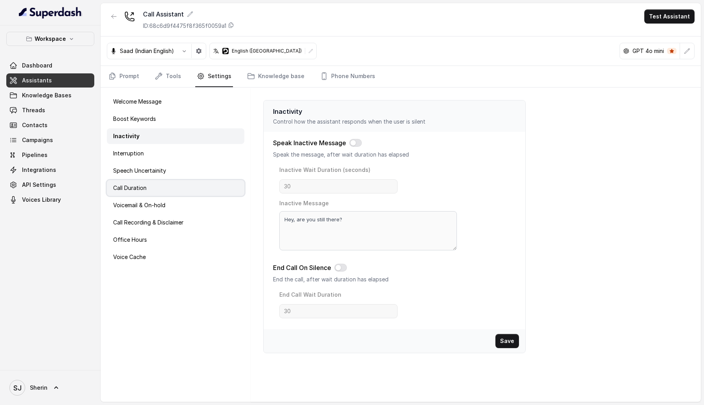
click at [163, 189] on div "Call Duration" at bounding box center [175, 188] width 137 height 16
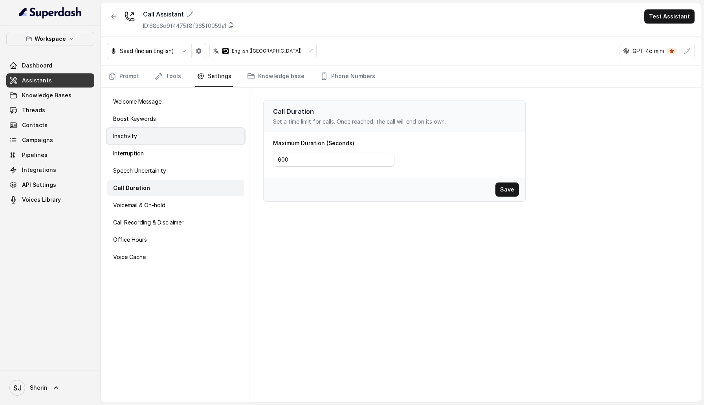
click at [159, 134] on div "Inactivity" at bounding box center [175, 136] width 137 height 16
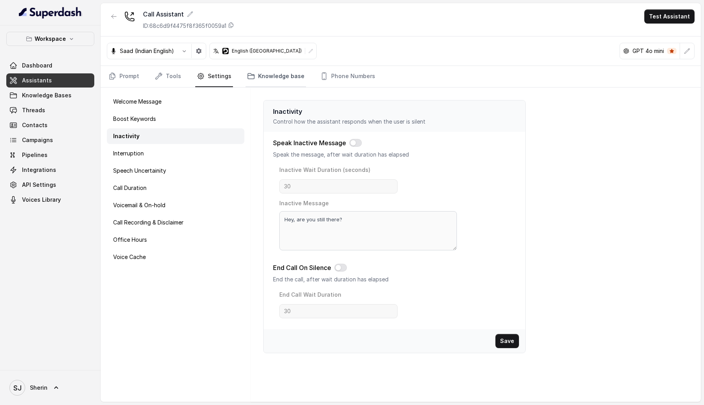
click at [263, 84] on link "Knowledge base" at bounding box center [276, 76] width 60 height 21
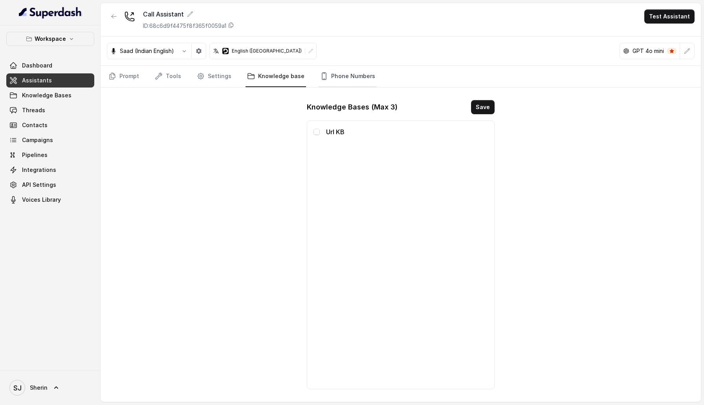
click at [328, 74] on link "Phone Numbers" at bounding box center [348, 76] width 58 height 21
click at [66, 99] on span "Knowledge Bases" at bounding box center [46, 96] width 49 height 8
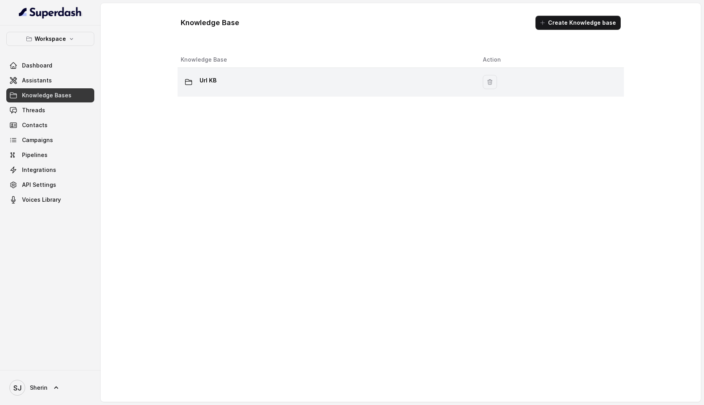
click at [265, 74] on div "Url KB" at bounding box center [326, 82] width 290 height 16
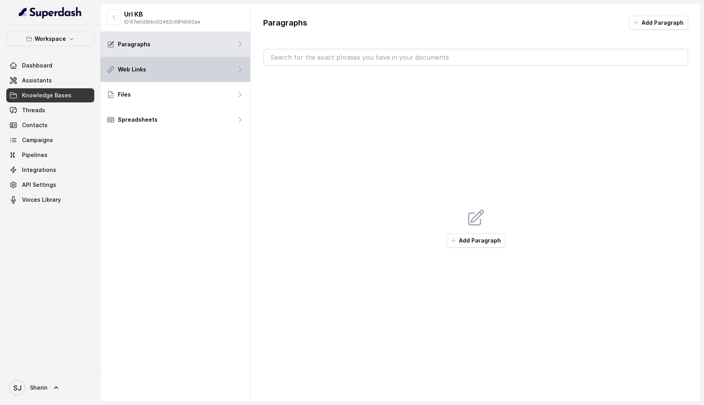
click at [205, 81] on div "Web Links" at bounding box center [176, 69] width 150 height 25
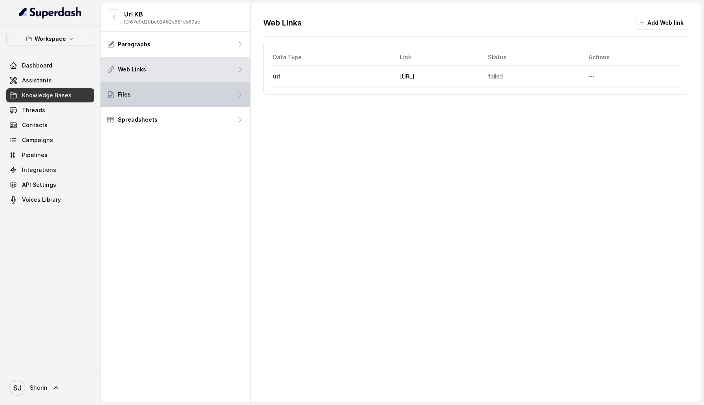
click at [204, 90] on div "Files" at bounding box center [176, 94] width 150 height 25
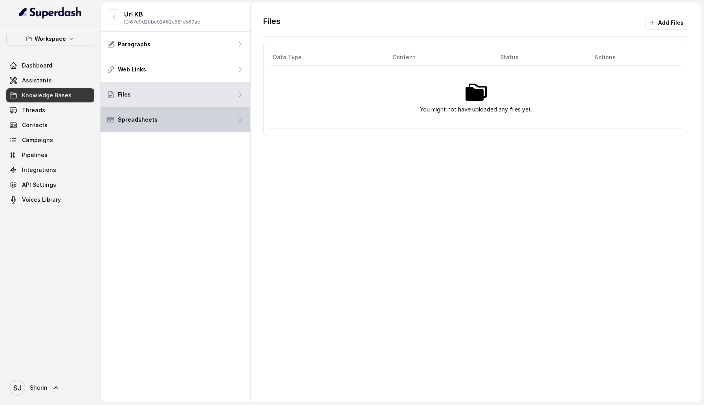
click at [201, 107] on div "Spreadsheets" at bounding box center [176, 119] width 150 height 25
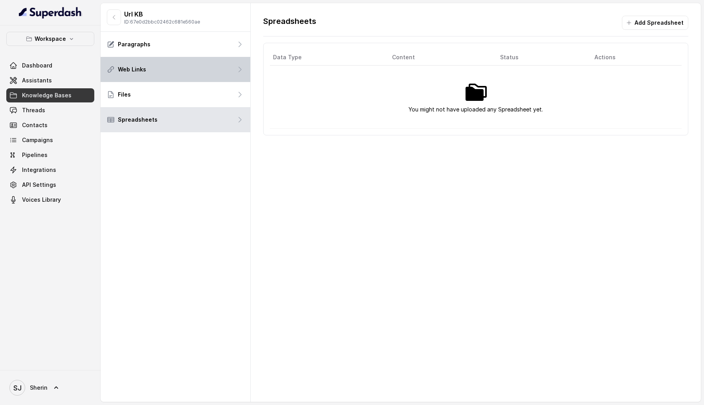
click at [203, 78] on div "Web Links" at bounding box center [176, 69] width 150 height 25
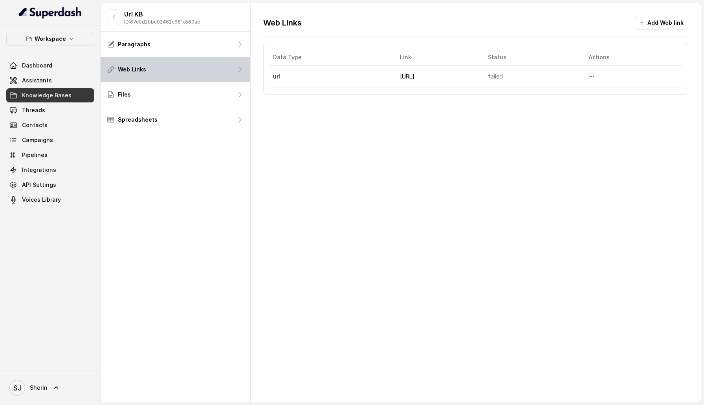
click at [209, 57] on div "Web Links" at bounding box center [176, 69] width 150 height 25
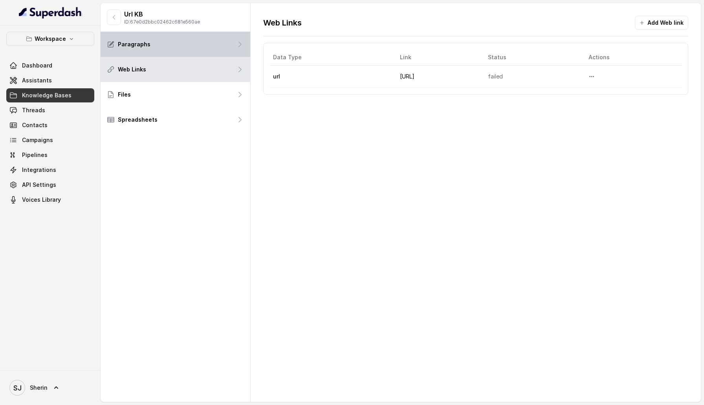
click at [212, 48] on div "Paragraphs" at bounding box center [176, 44] width 150 height 25
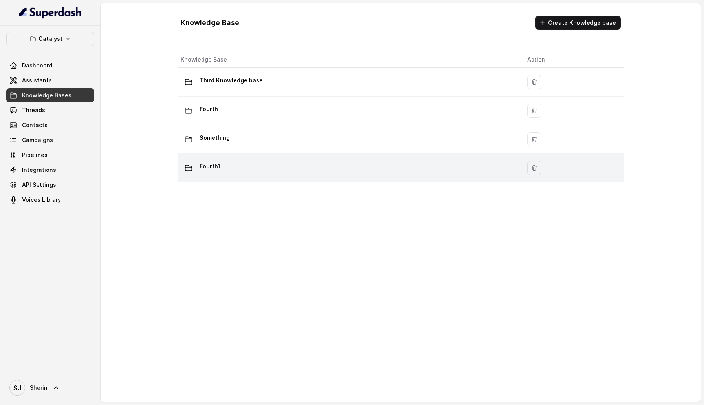
click at [314, 178] on td "Fourth1" at bounding box center [349, 168] width 343 height 29
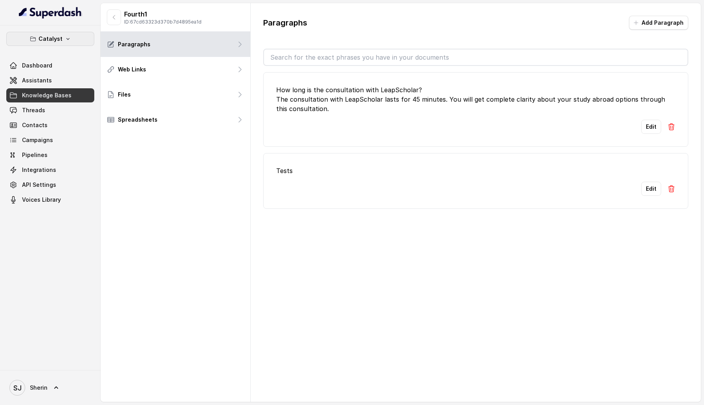
click at [85, 33] on button "Catalyst" at bounding box center [50, 39] width 88 height 14
